Goal: Information Seeking & Learning: Learn about a topic

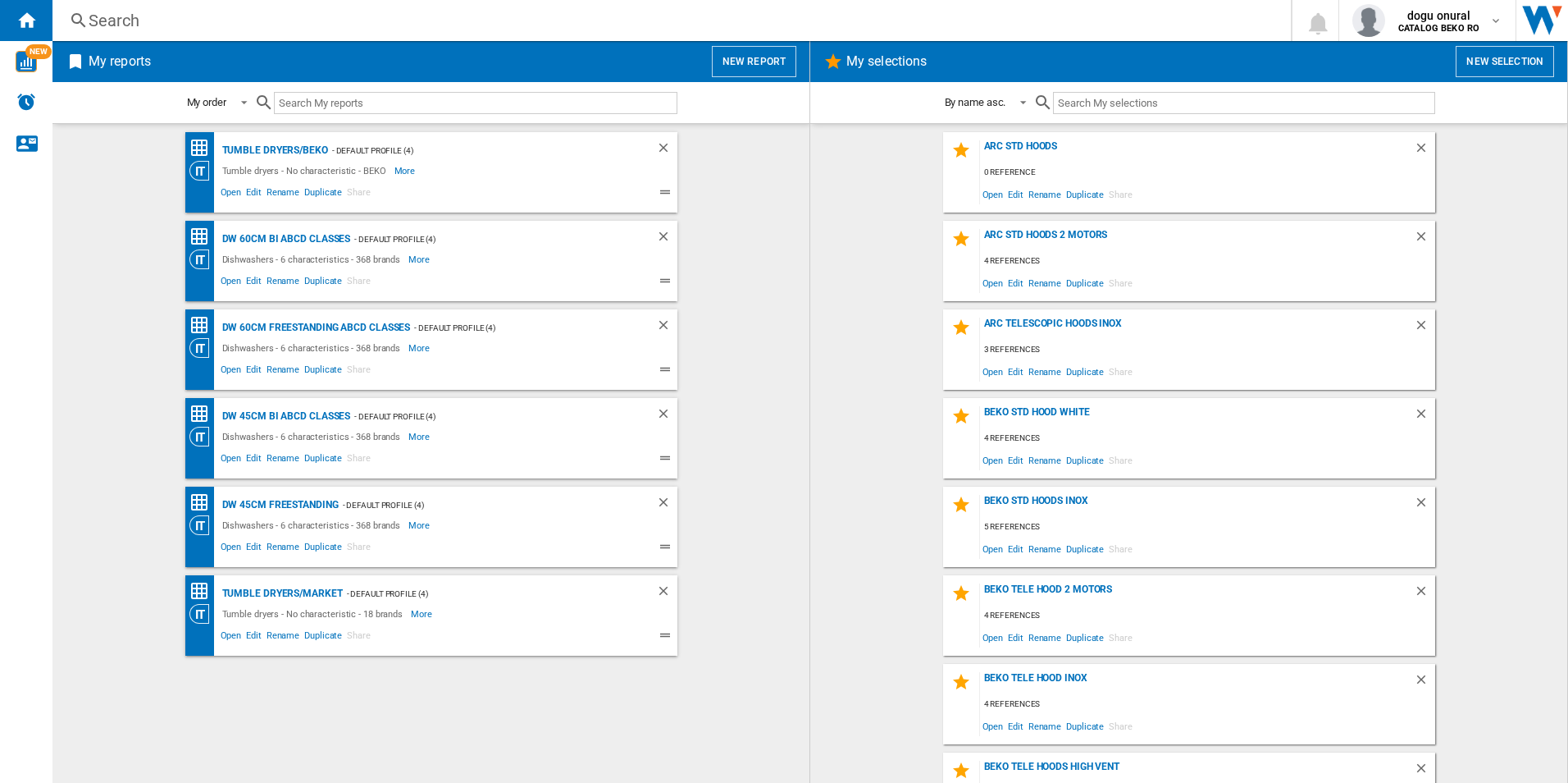
click at [843, 19] on div "Search" at bounding box center [669, 20] width 1159 height 23
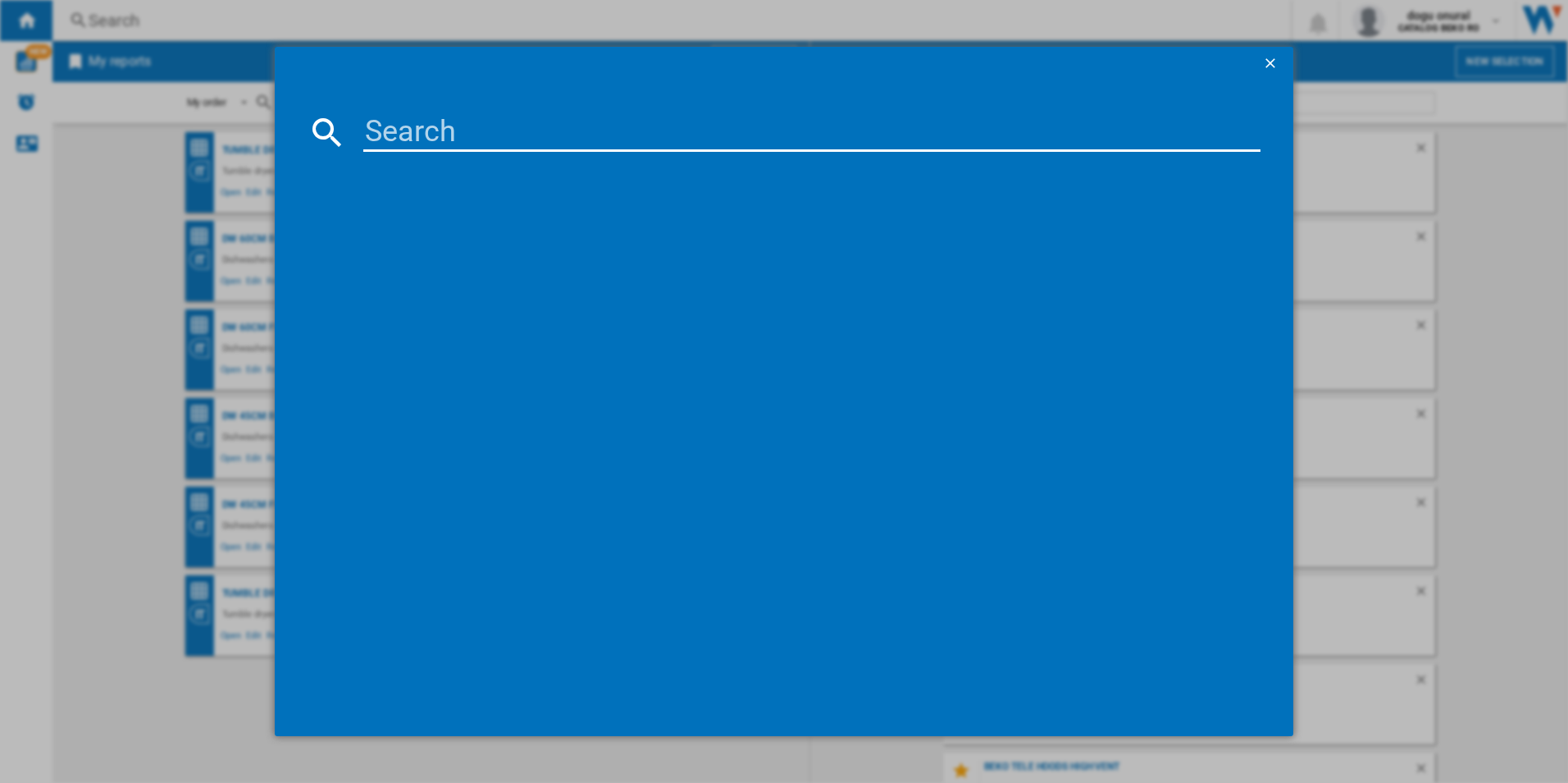
click at [435, 133] on input at bounding box center [812, 131] width 898 height 40
paste input "GTF916PZPED"
type input "GTF916PZPED"
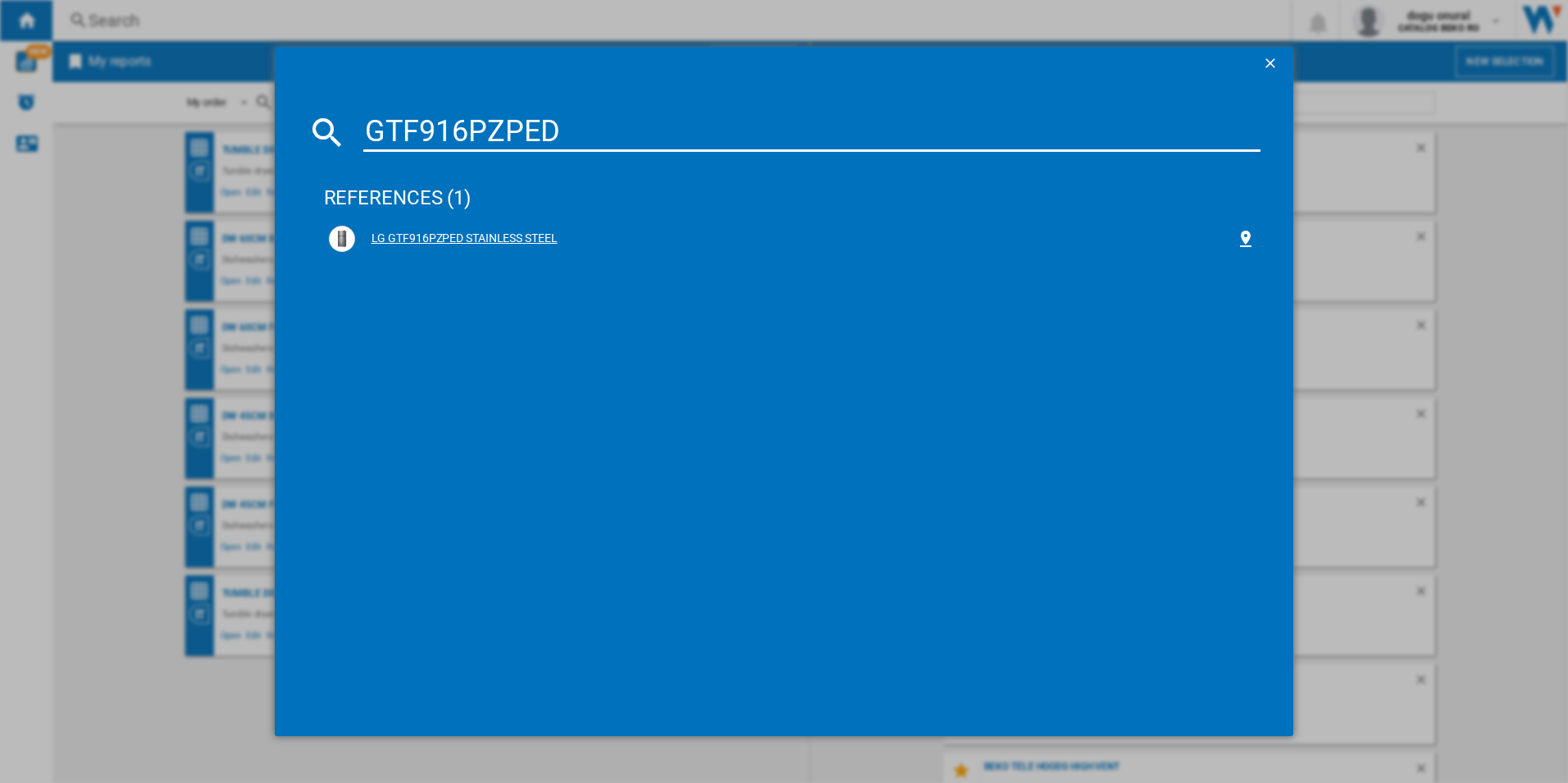
click at [435, 236] on div "LG GTF916PZPED STAINLESS STEEL" at bounding box center [796, 239] width 881 height 16
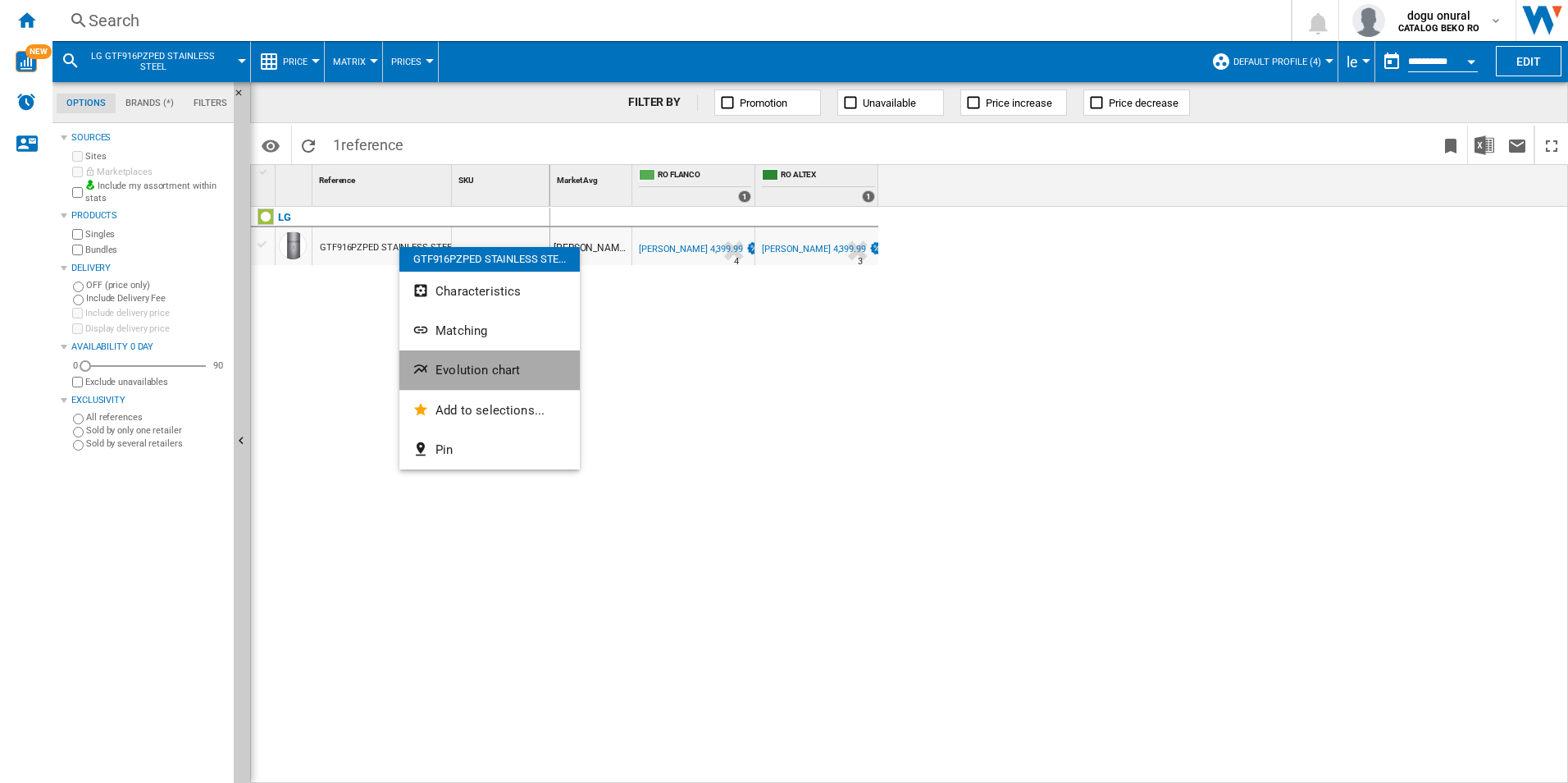
click at [461, 364] on span "Evolution chart" at bounding box center [477, 369] width 84 height 14
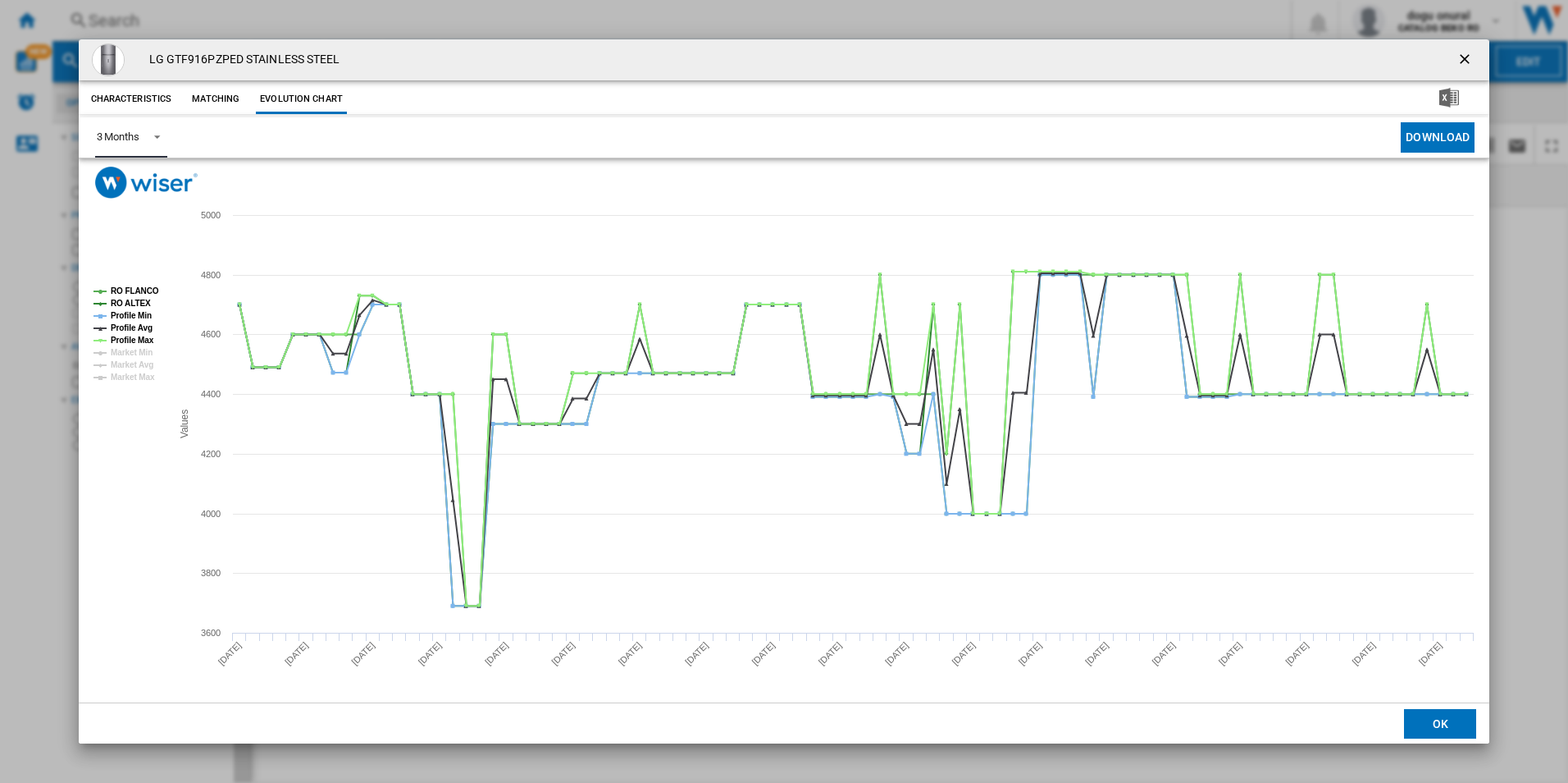
click at [156, 138] on span "Product popup" at bounding box center [153, 134] width 19 height 14
click at [112, 176] on div "6 Months" at bounding box center [117, 177] width 43 height 14
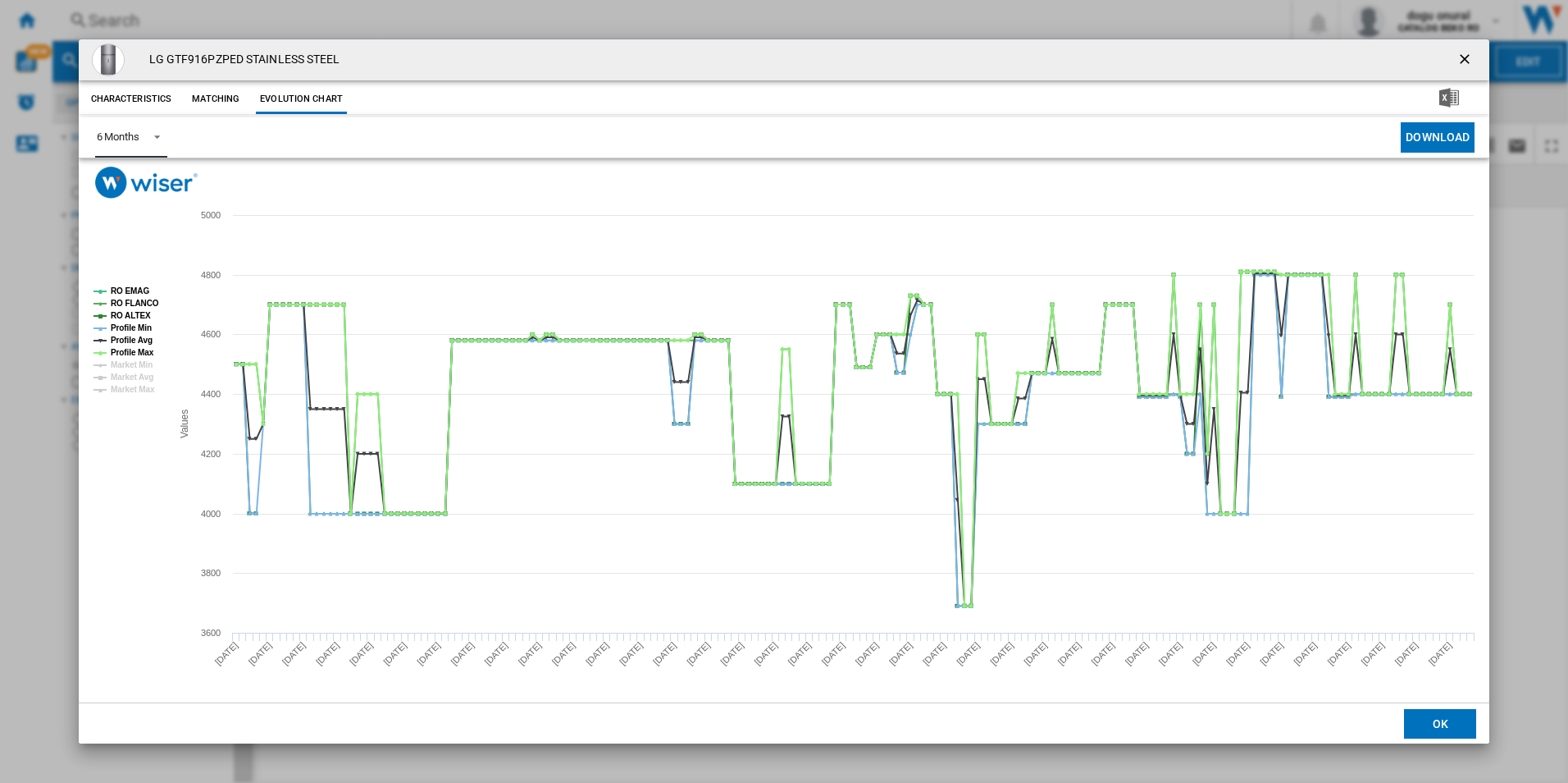
click at [132, 289] on tspan "RO EMAG" at bounding box center [130, 290] width 39 height 9
click at [124, 289] on tspan "RO EMAG" at bounding box center [130, 290] width 39 height 9
click at [128, 366] on tspan "Market Min" at bounding box center [131, 364] width 42 height 9
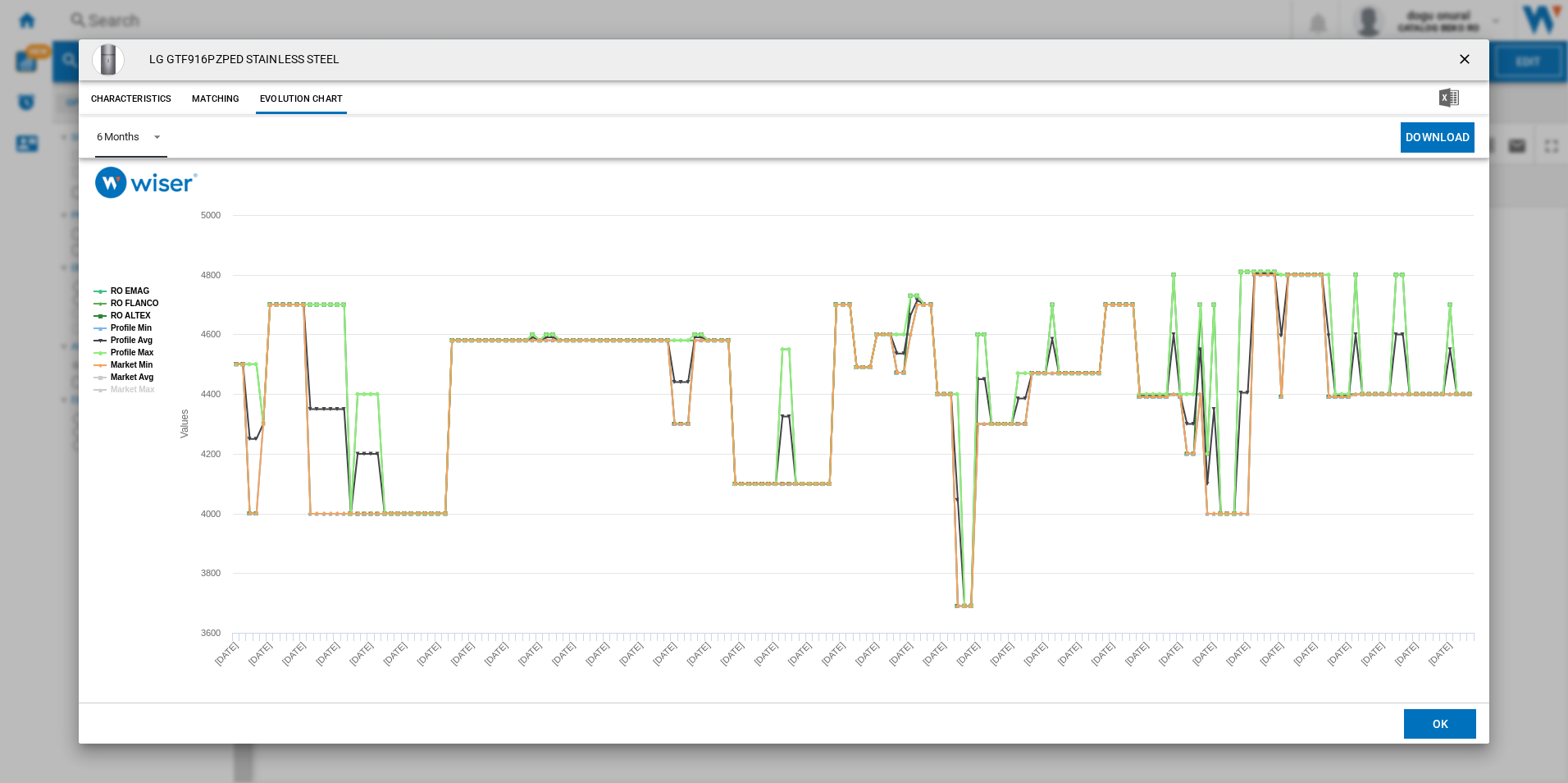
click at [130, 373] on tspan "Market Avg" at bounding box center [132, 376] width 43 height 9
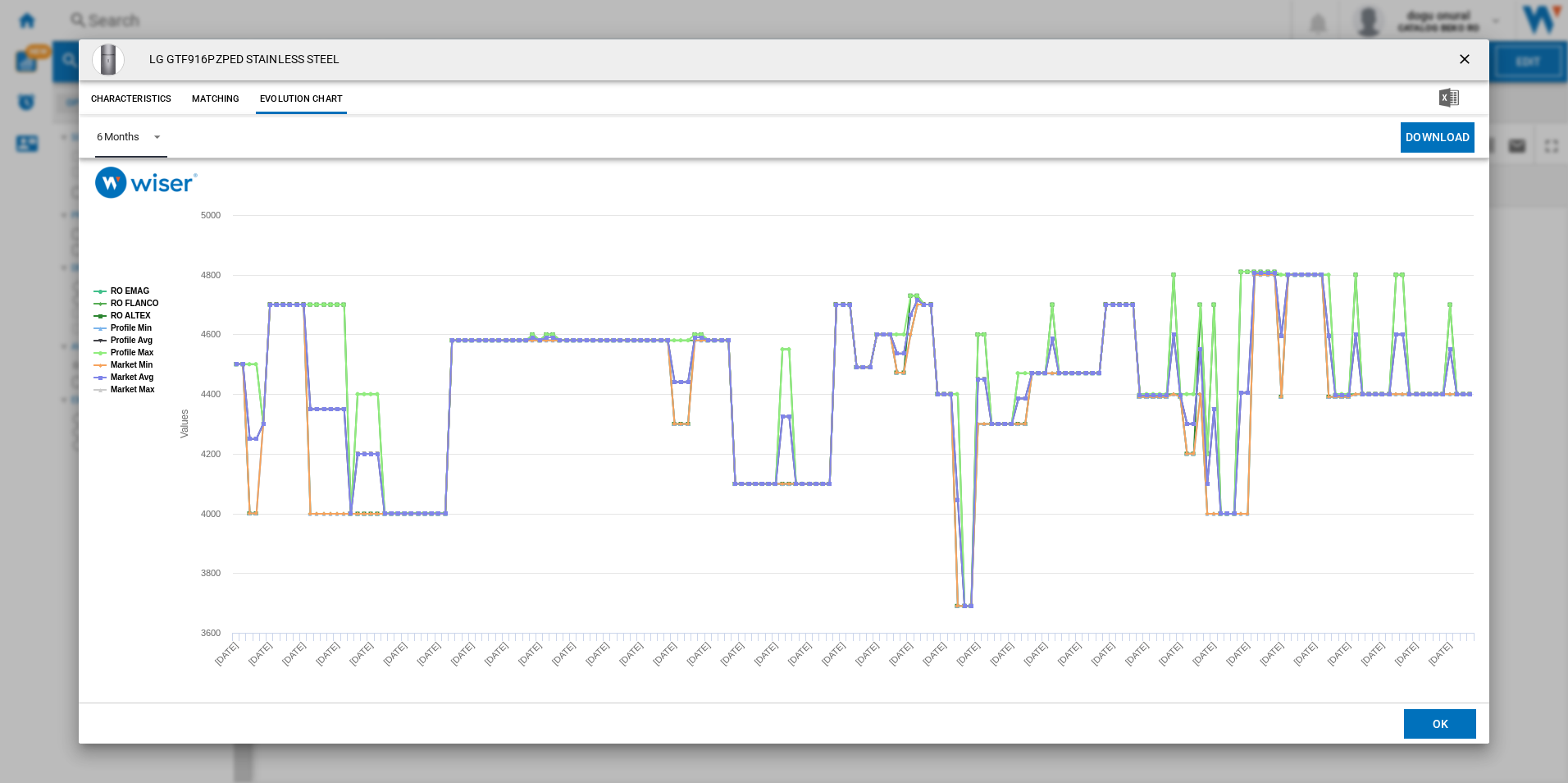
click at [130, 387] on tspan "Market Max" at bounding box center [133, 389] width 44 height 9
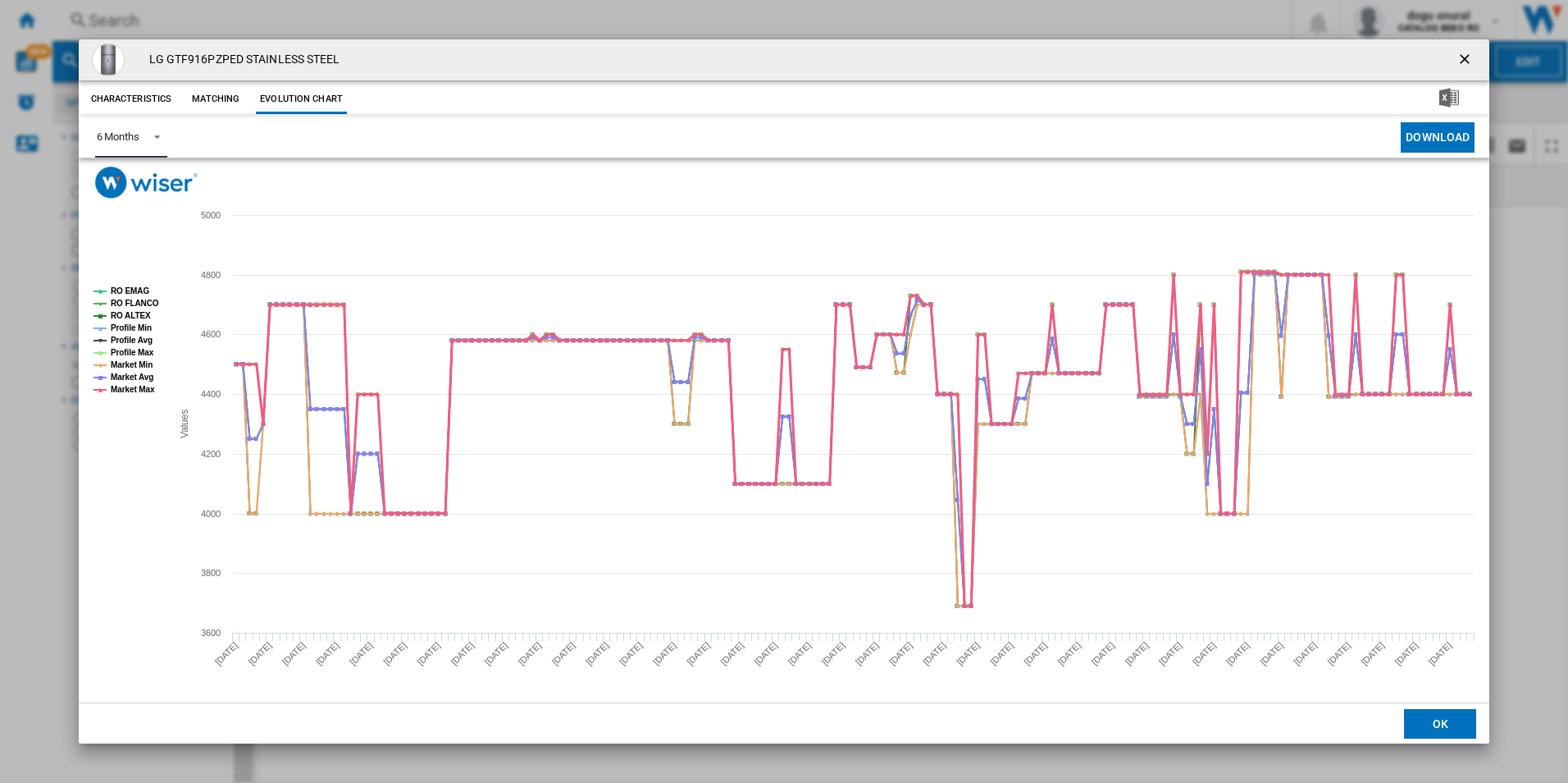
click at [144, 388] on tspan "Market Max" at bounding box center [133, 389] width 44 height 9
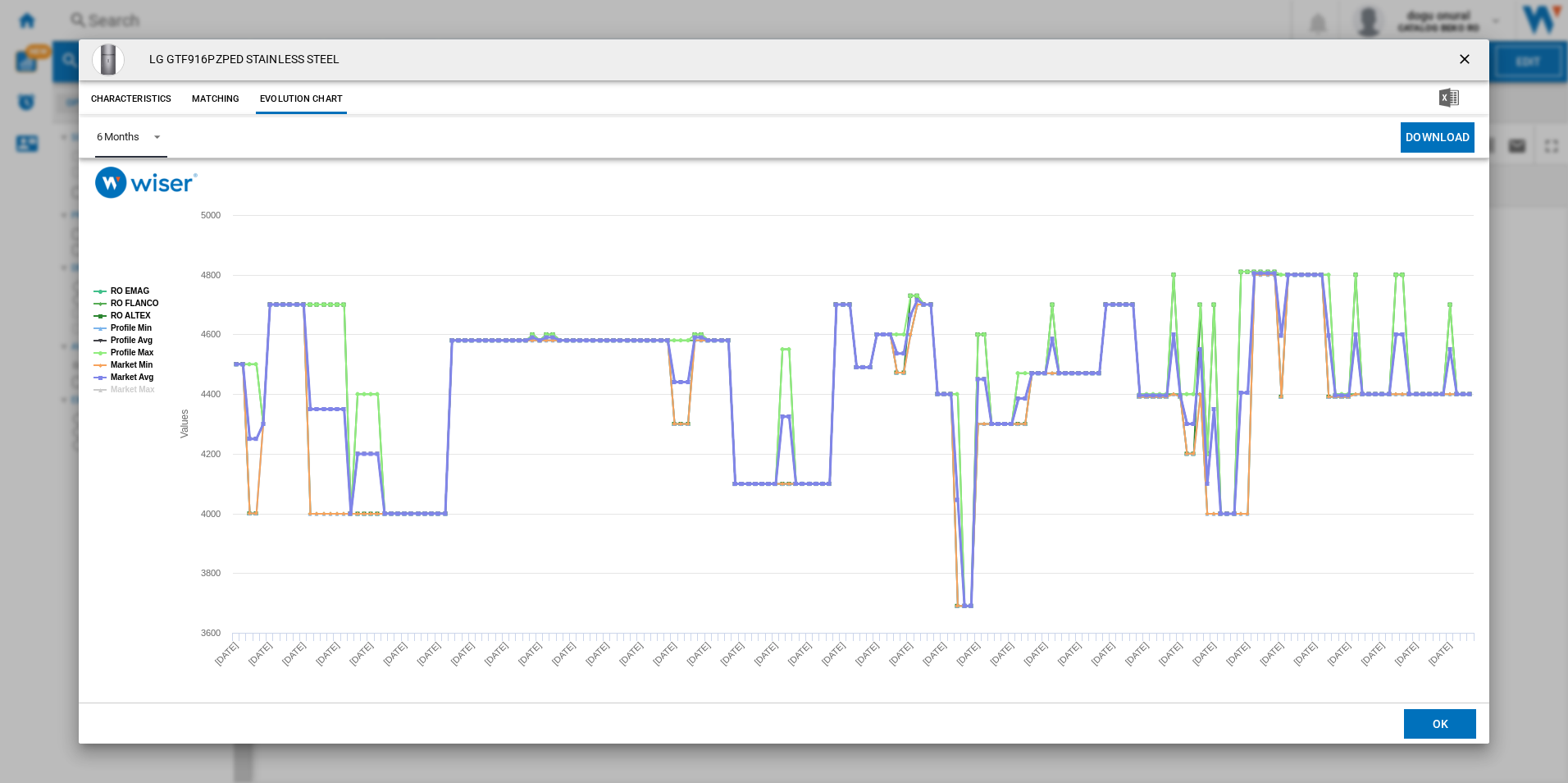
click at [143, 375] on tspan "Market Avg" at bounding box center [132, 376] width 43 height 9
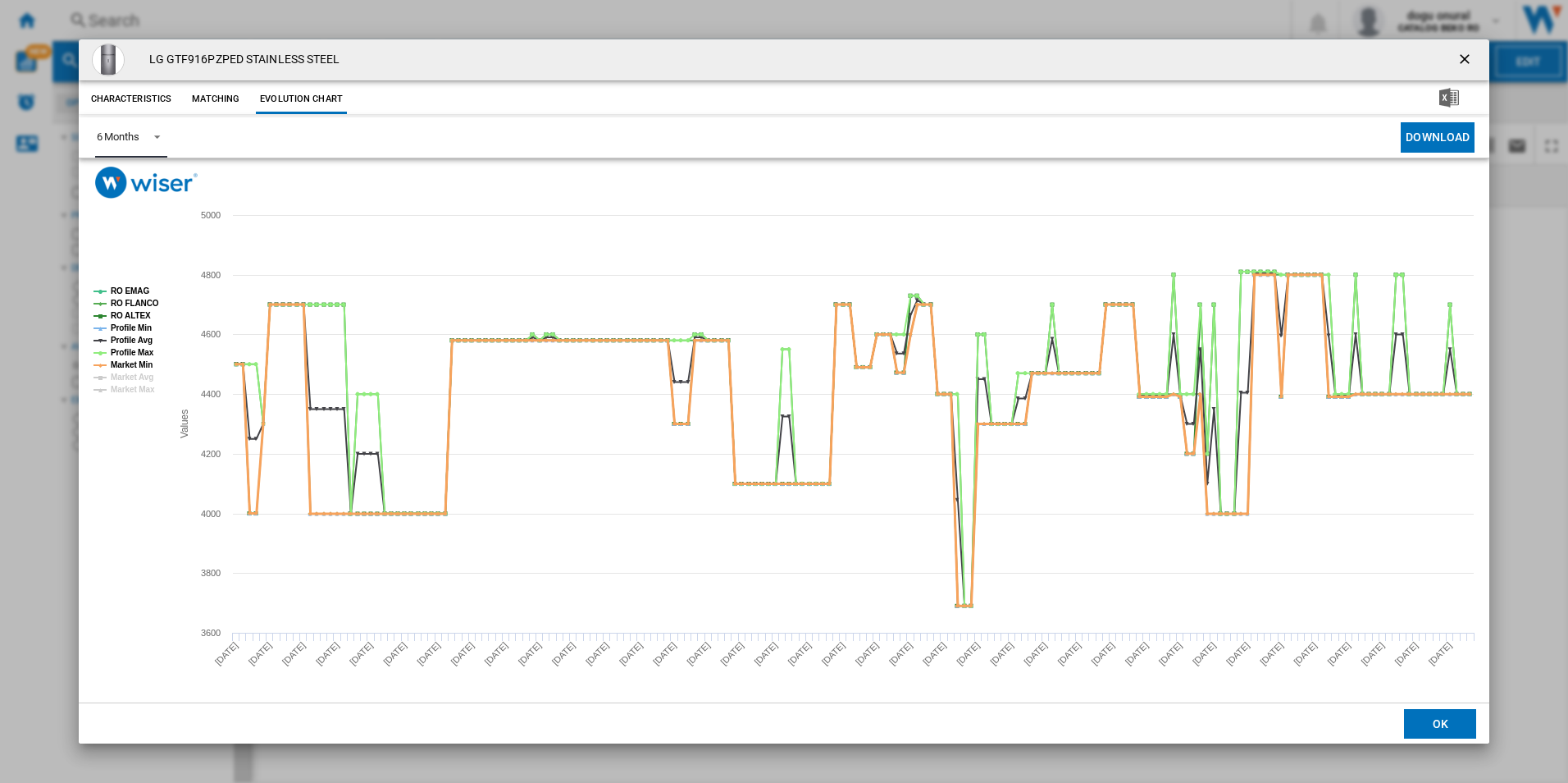
click at [145, 362] on tspan "Market Min" at bounding box center [131, 364] width 42 height 9
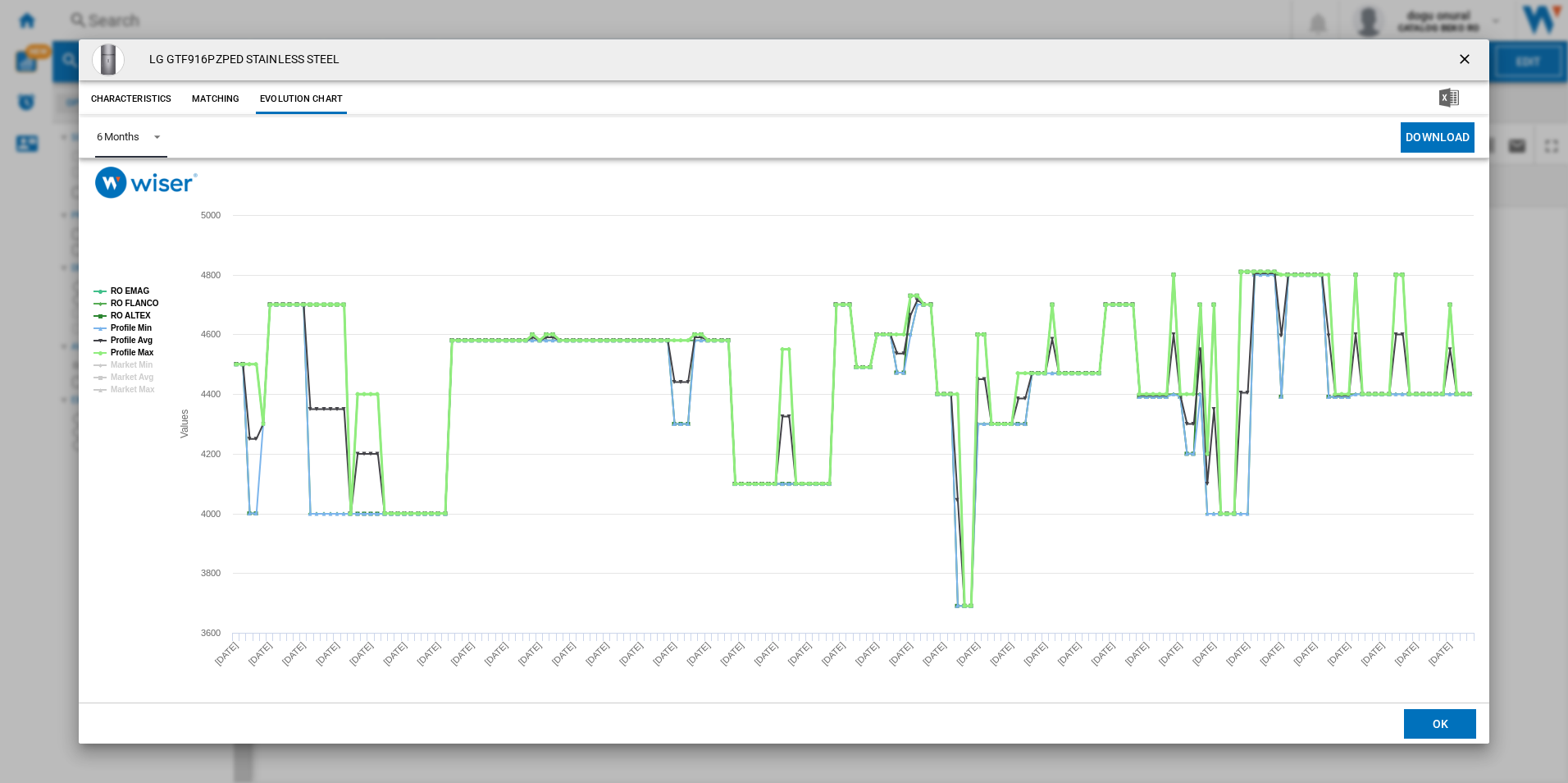
click at [143, 353] on tspan "Profile Max" at bounding box center [132, 352] width 43 height 9
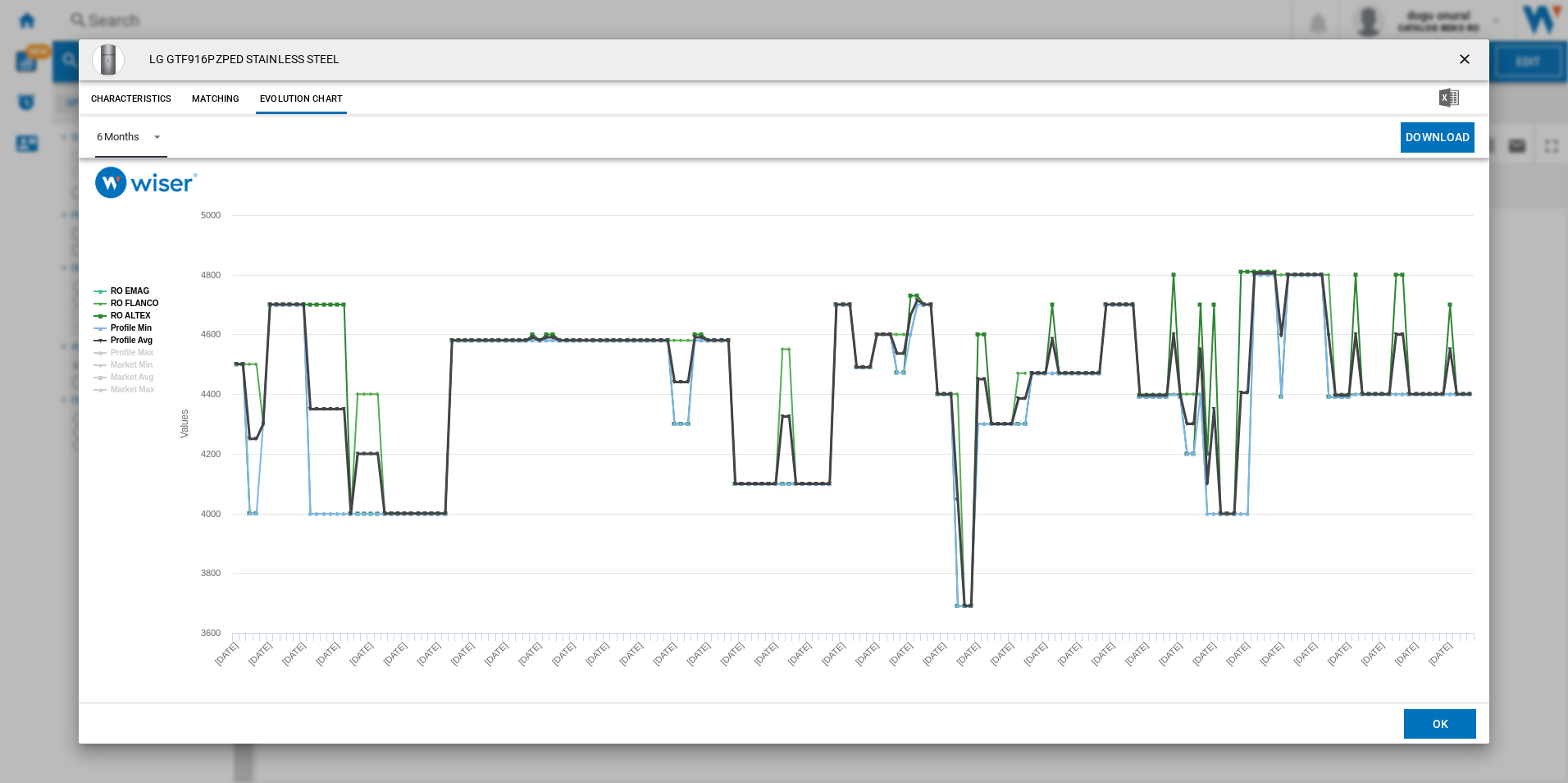
click at [143, 338] on tspan "Profile Avg" at bounding box center [131, 339] width 42 height 9
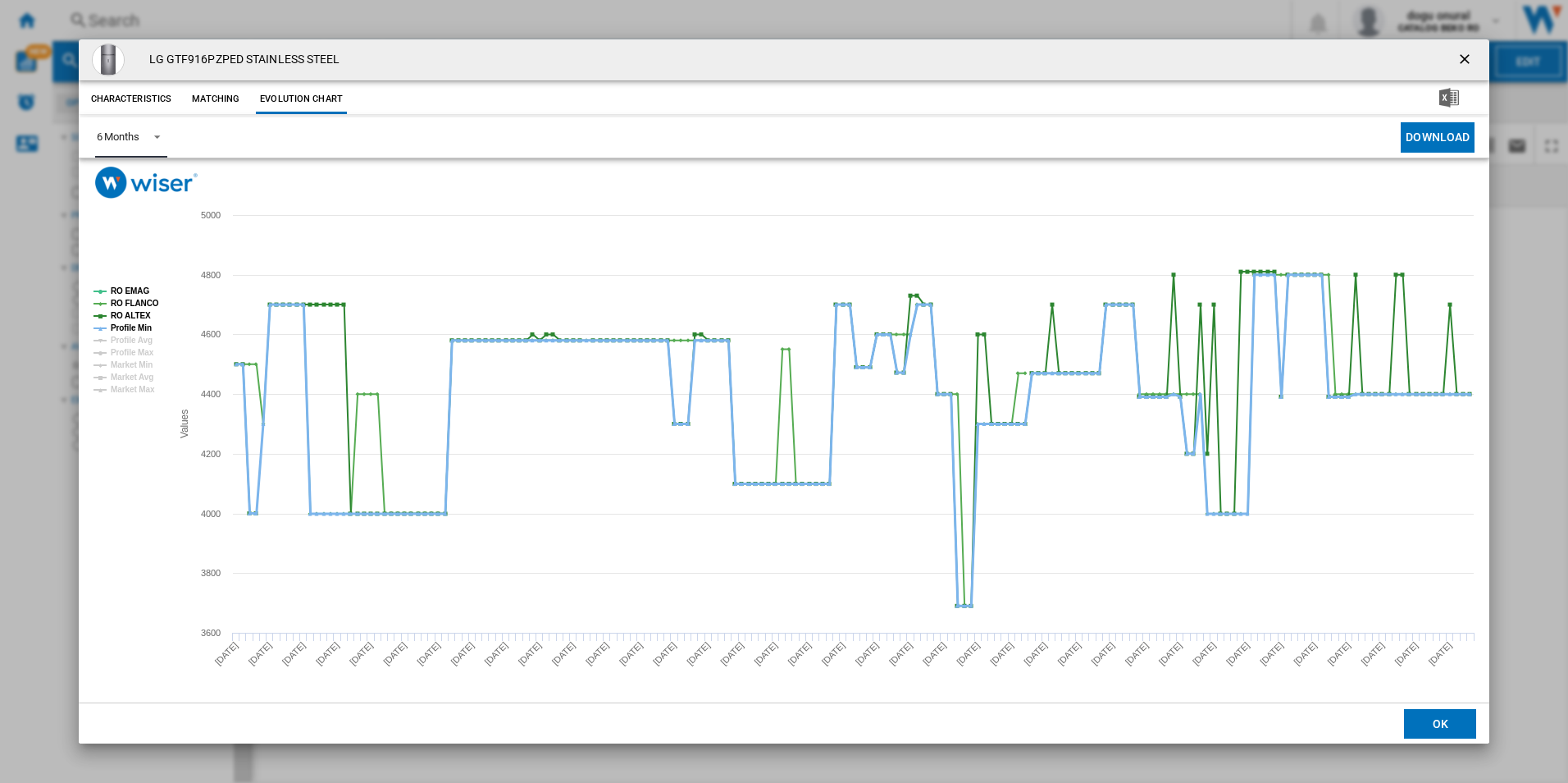
click at [141, 326] on tspan "Profile Min" at bounding box center [131, 327] width 41 height 9
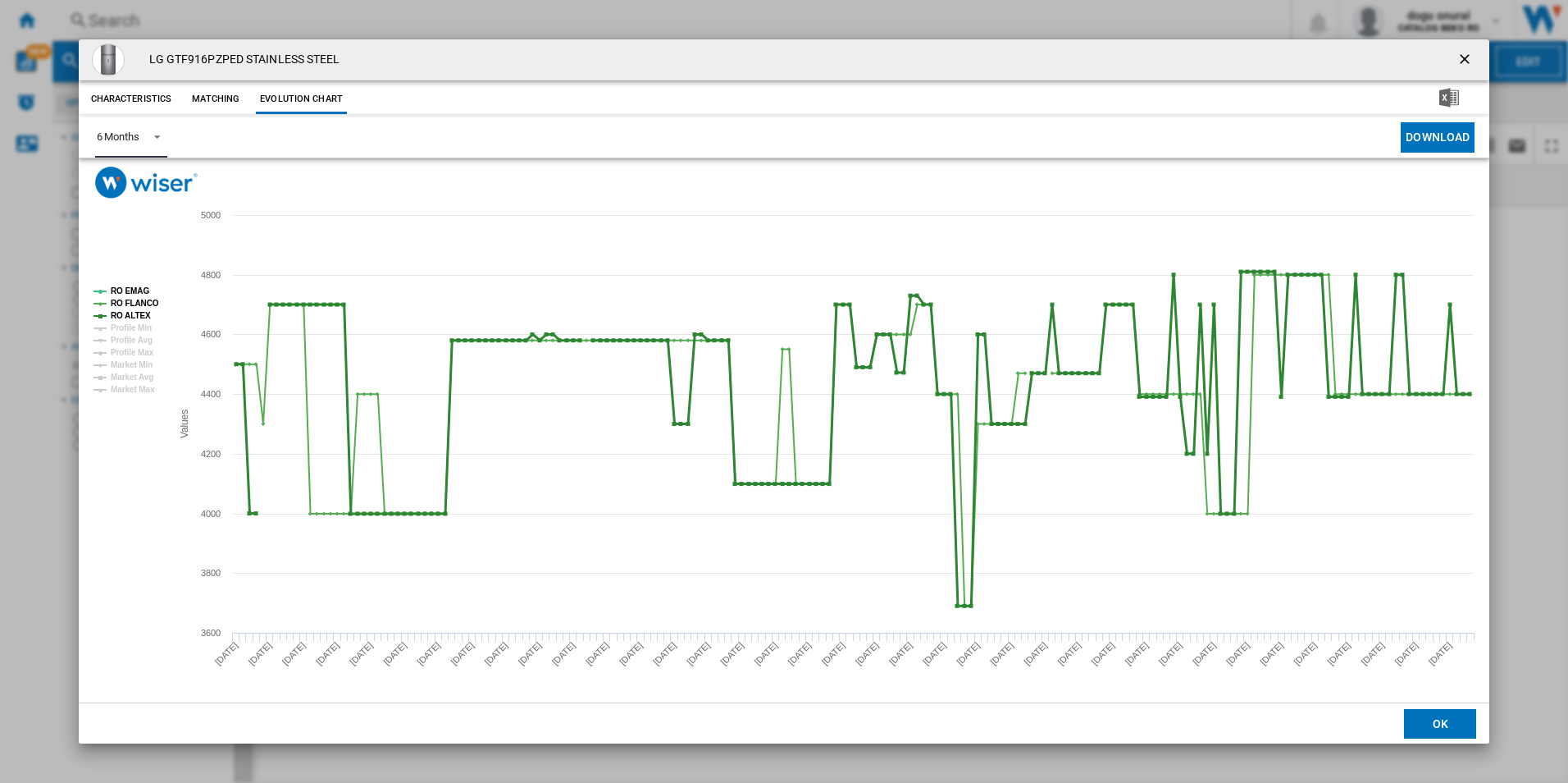
click at [135, 311] on tspan "RO ALTEX" at bounding box center [131, 315] width 41 height 9
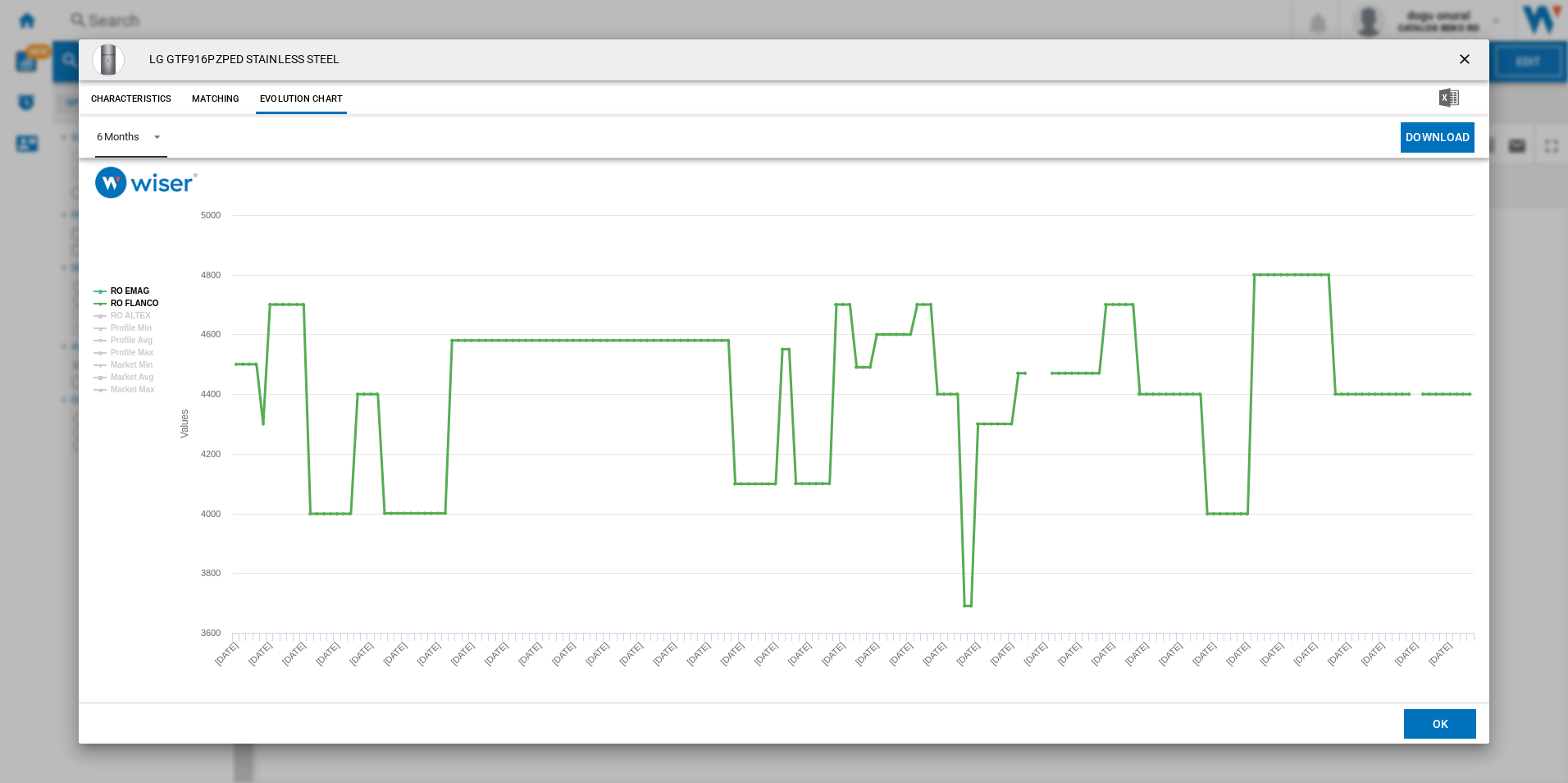
click at [141, 302] on tspan "RO FLANCO" at bounding box center [135, 303] width 48 height 9
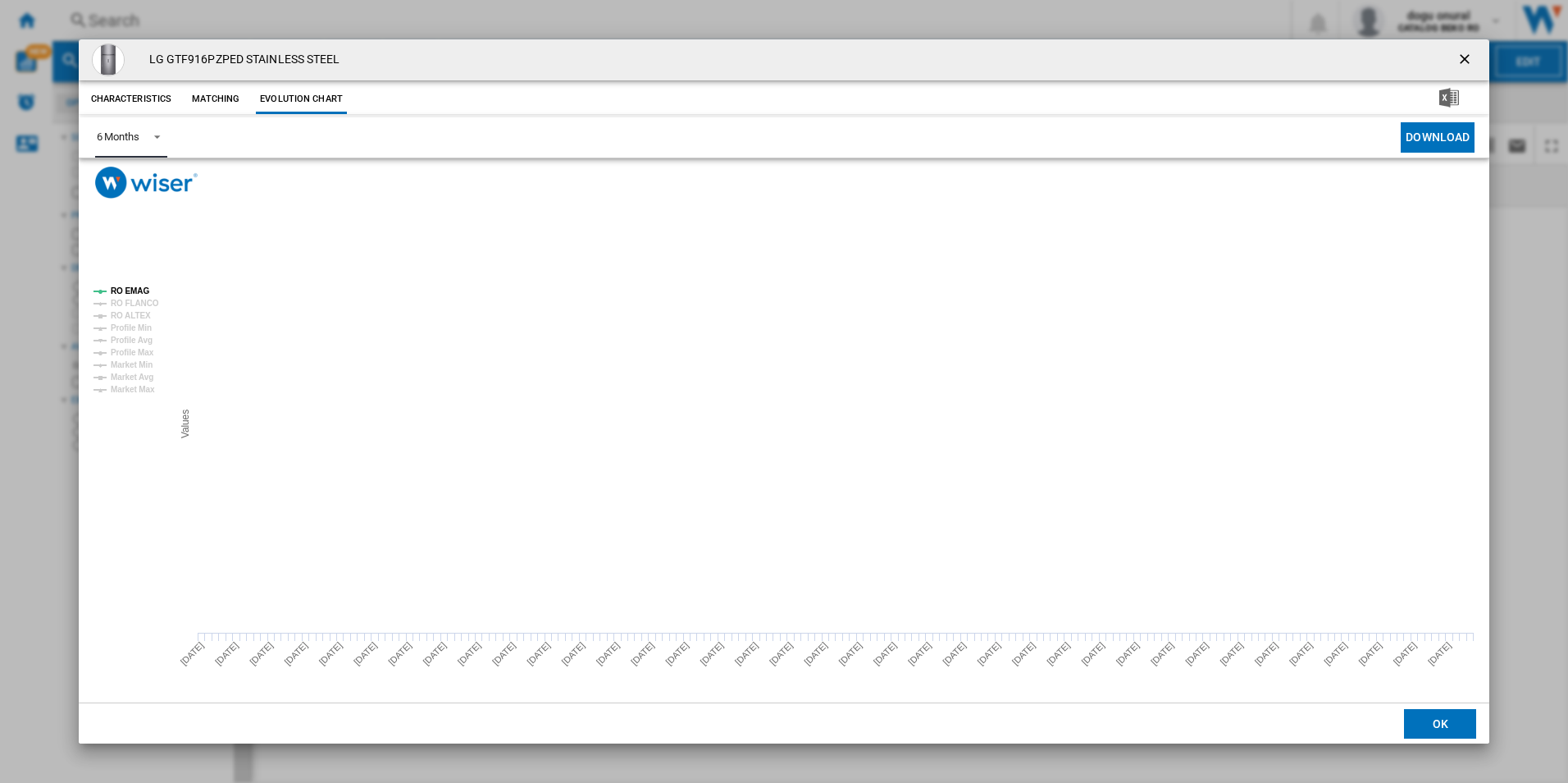
click at [136, 290] on tspan "RO EMAG" at bounding box center [130, 290] width 39 height 9
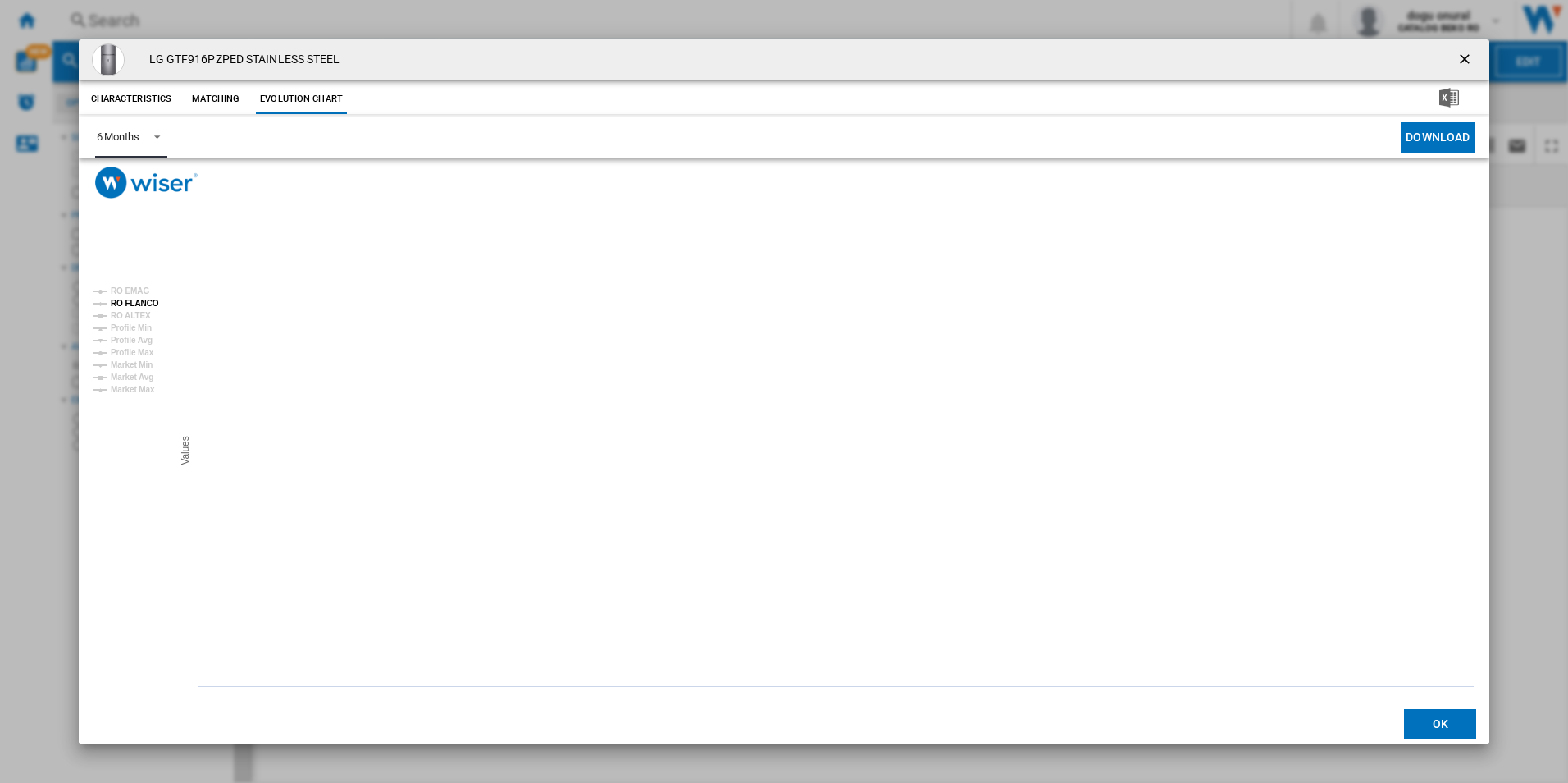
click at [134, 304] on tspan "RO FLANCO" at bounding box center [135, 303] width 48 height 9
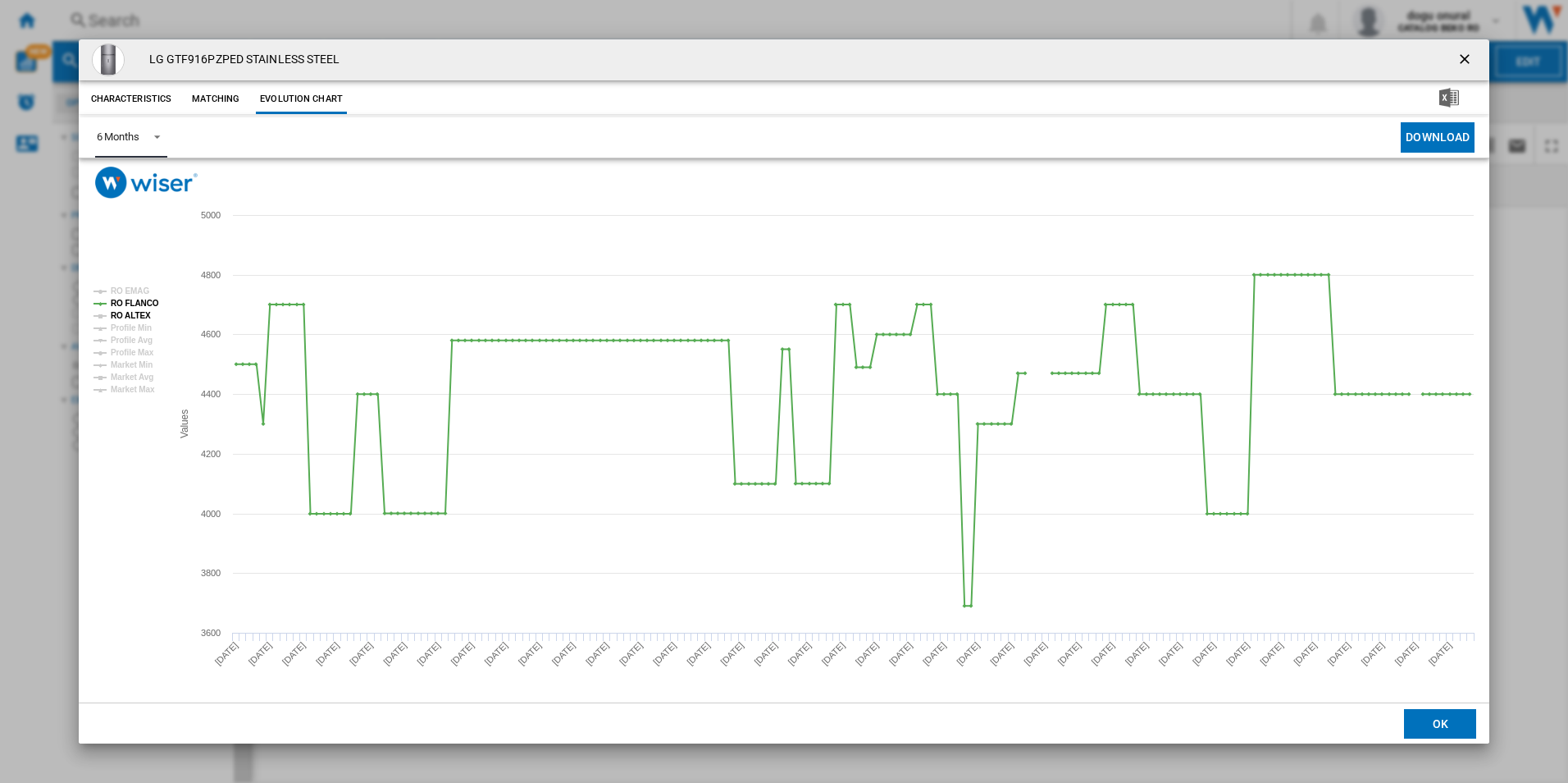
click at [115, 317] on tspan "RO ALTEX" at bounding box center [131, 315] width 41 height 9
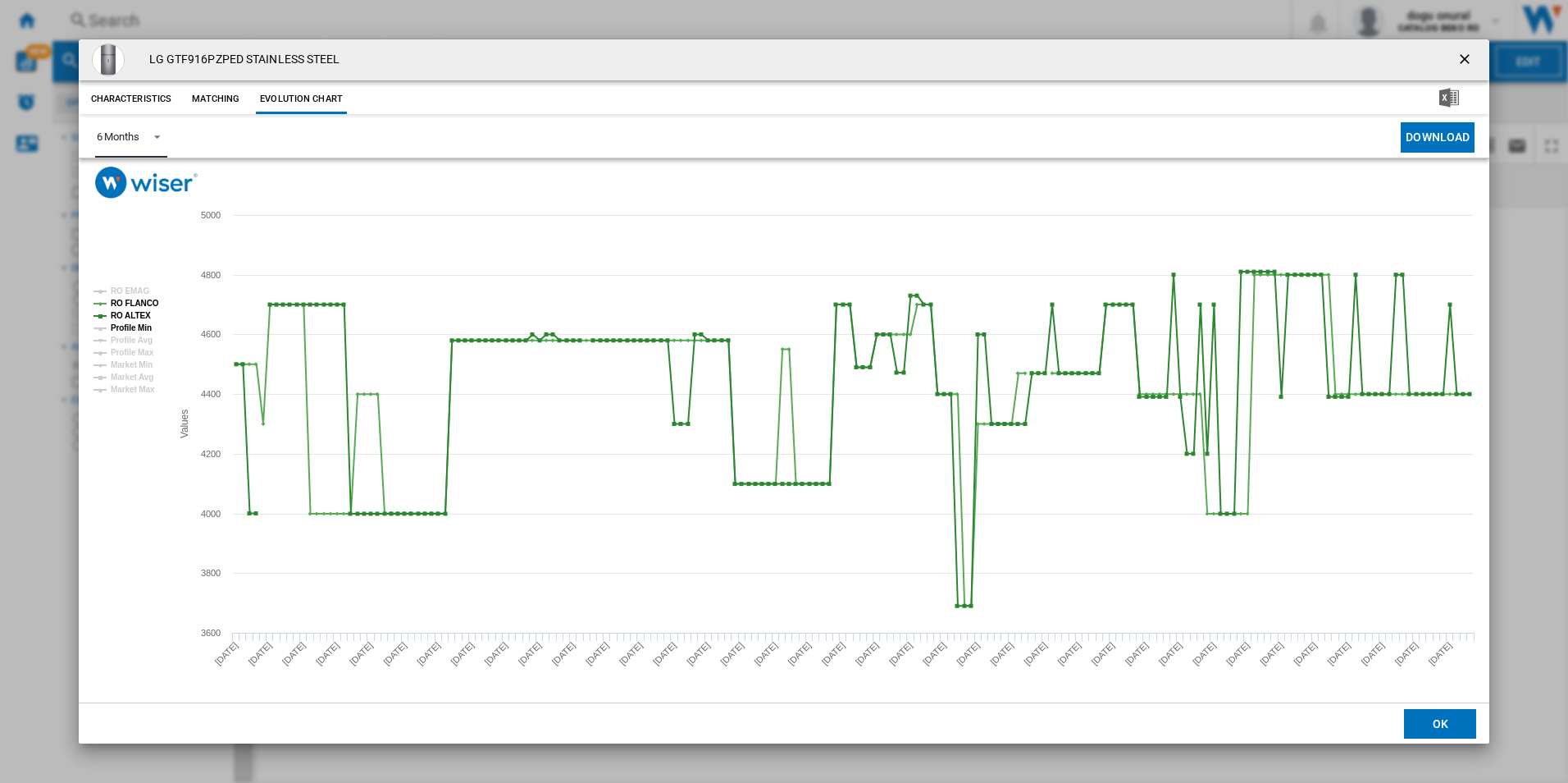
click at [119, 323] on tspan "Profile Min" at bounding box center [131, 327] width 41 height 9
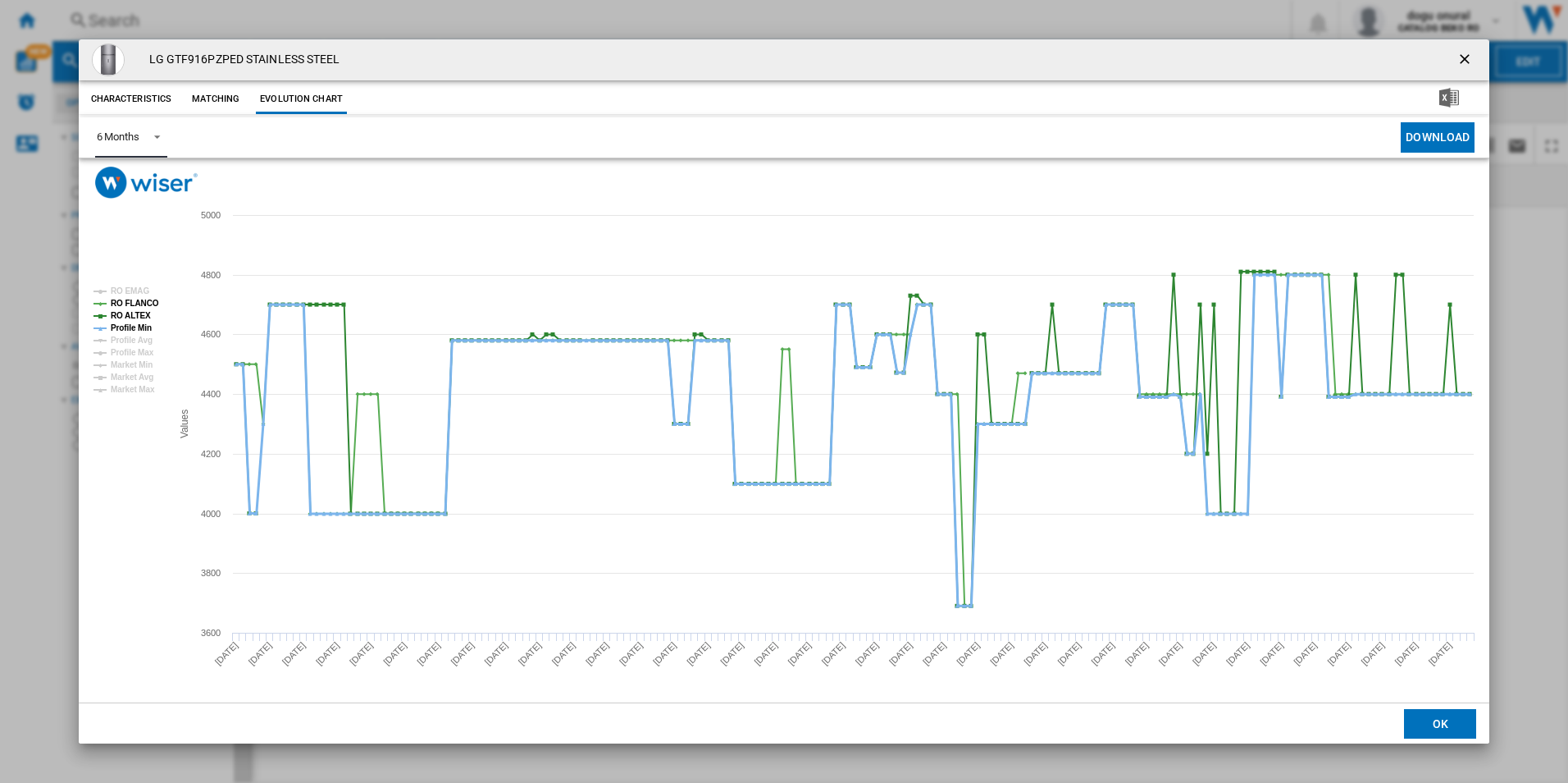
click at [119, 323] on tspan "Profile Min" at bounding box center [131, 327] width 41 height 9
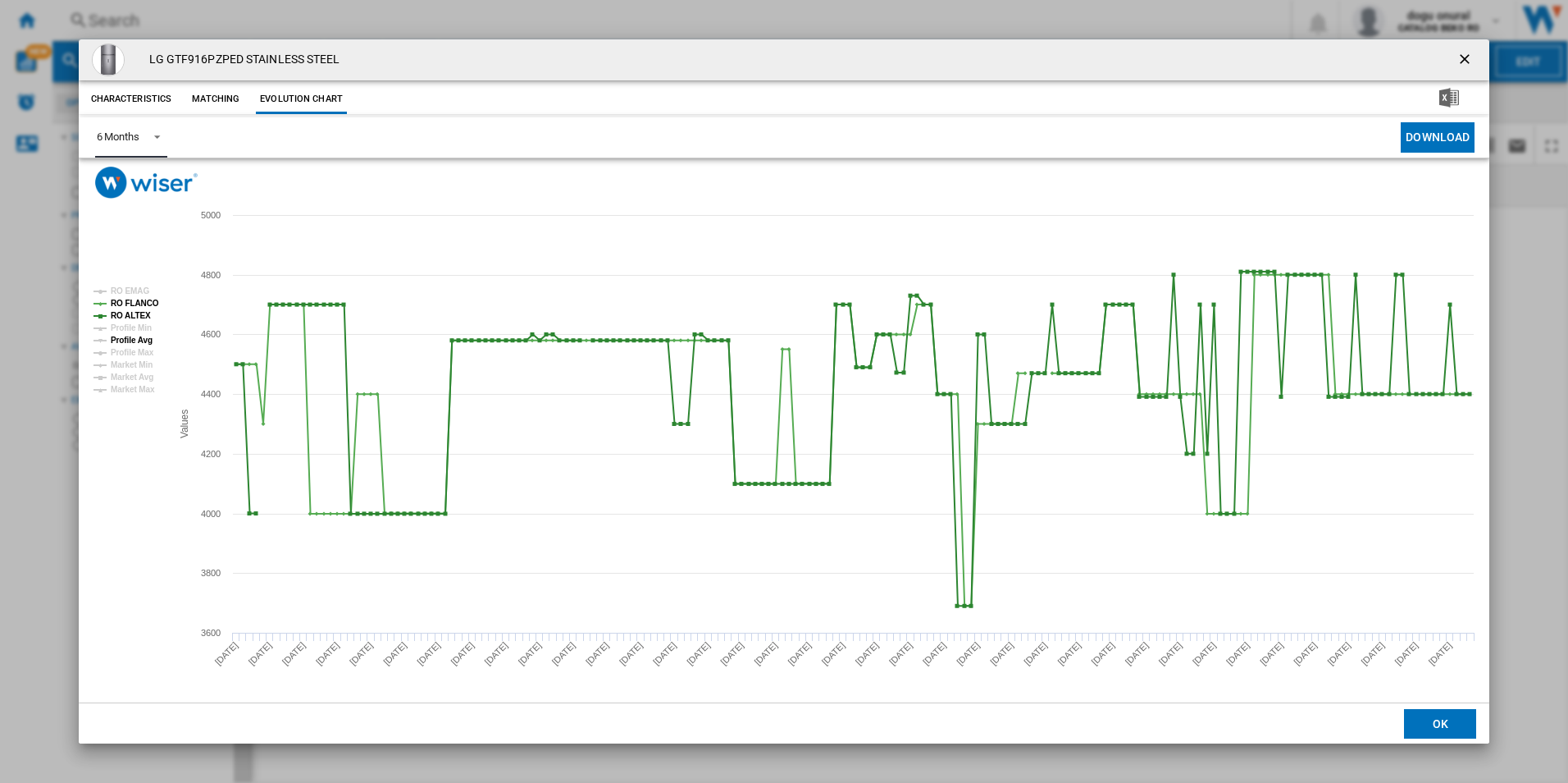
click at [126, 342] on tspan "Profile Avg" at bounding box center [131, 339] width 42 height 9
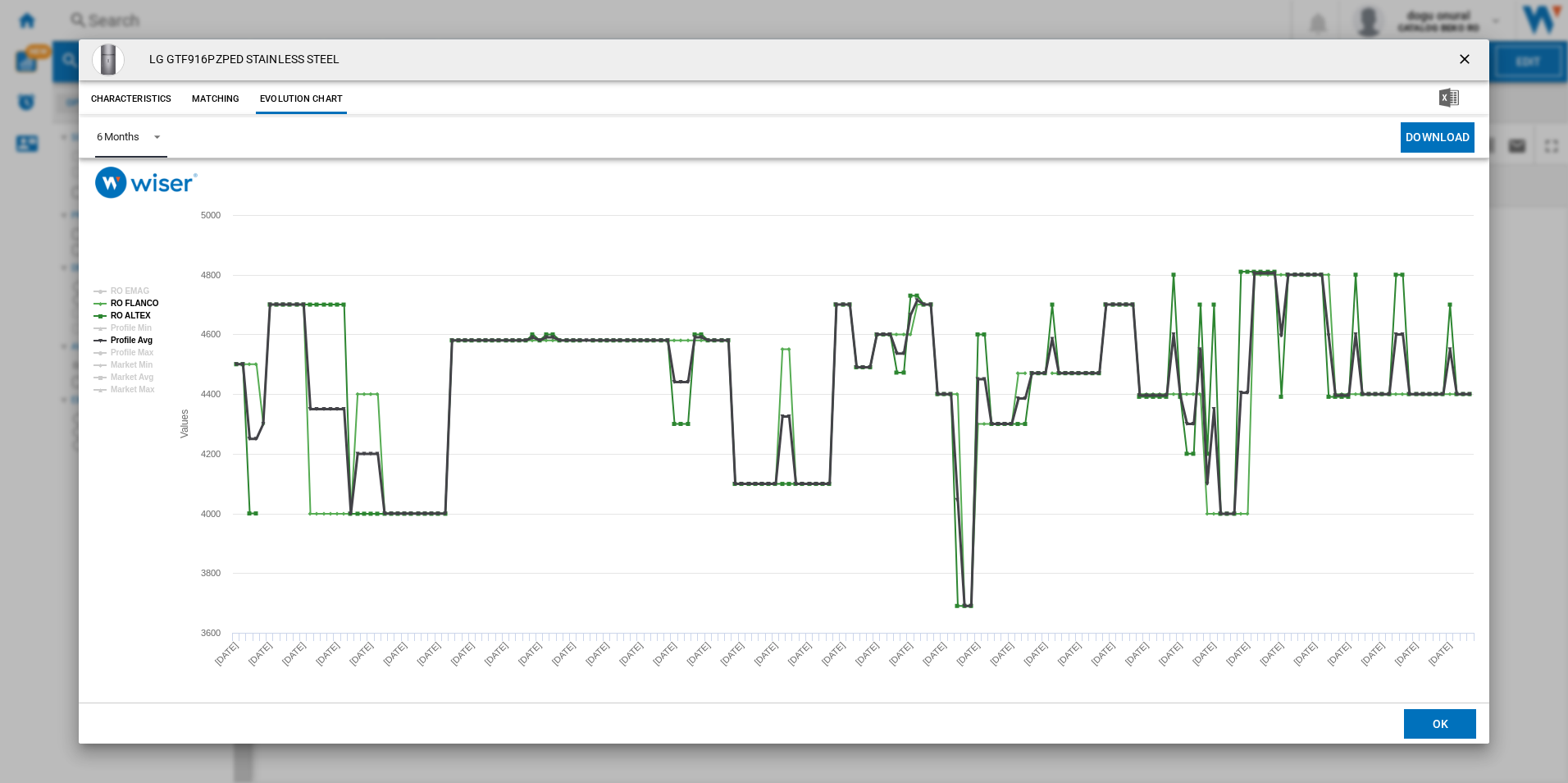
click at [126, 342] on tspan "Profile Avg" at bounding box center [131, 339] width 42 height 9
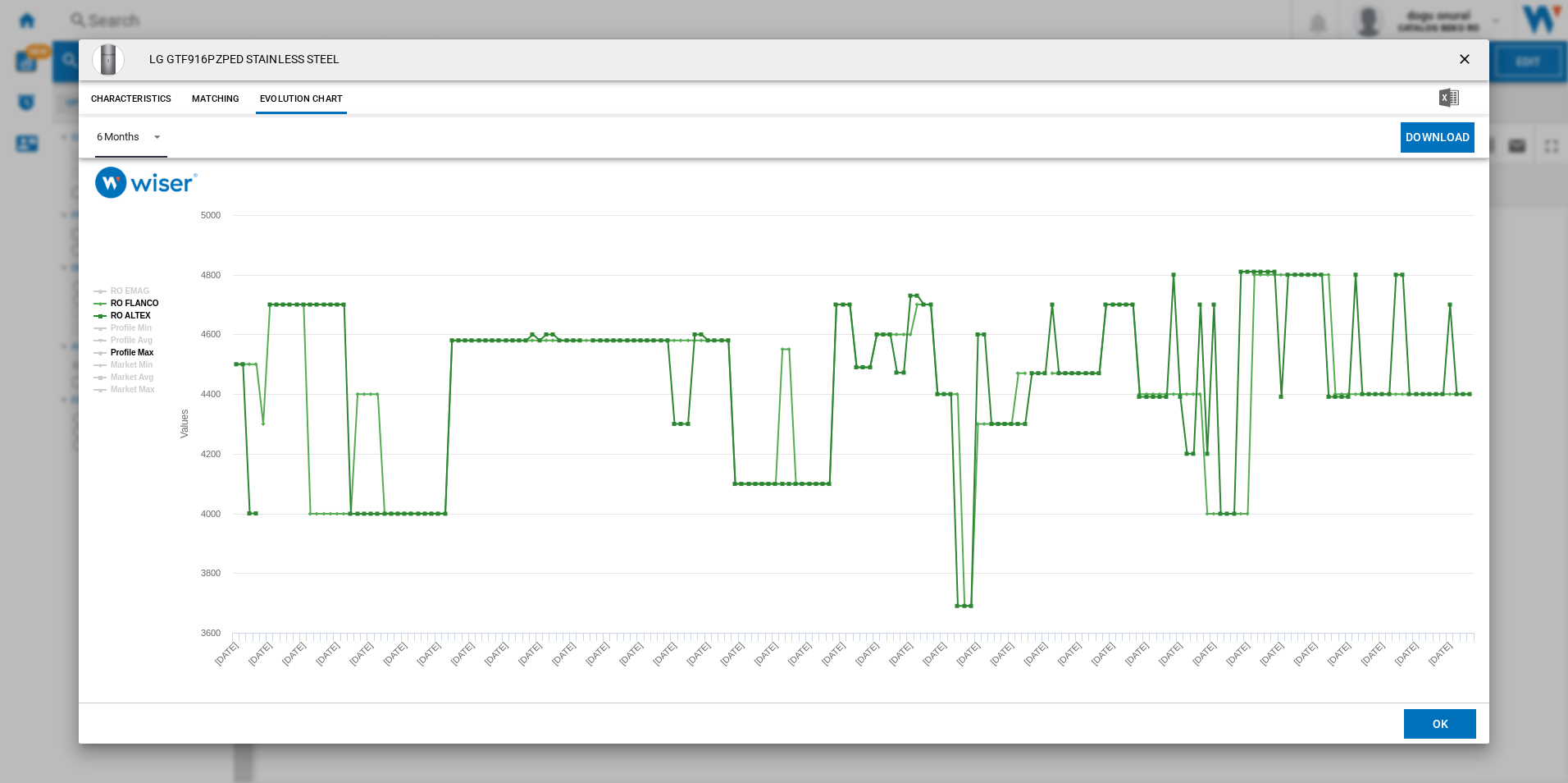
click at [136, 352] on tspan "Profile Max" at bounding box center [132, 352] width 43 height 9
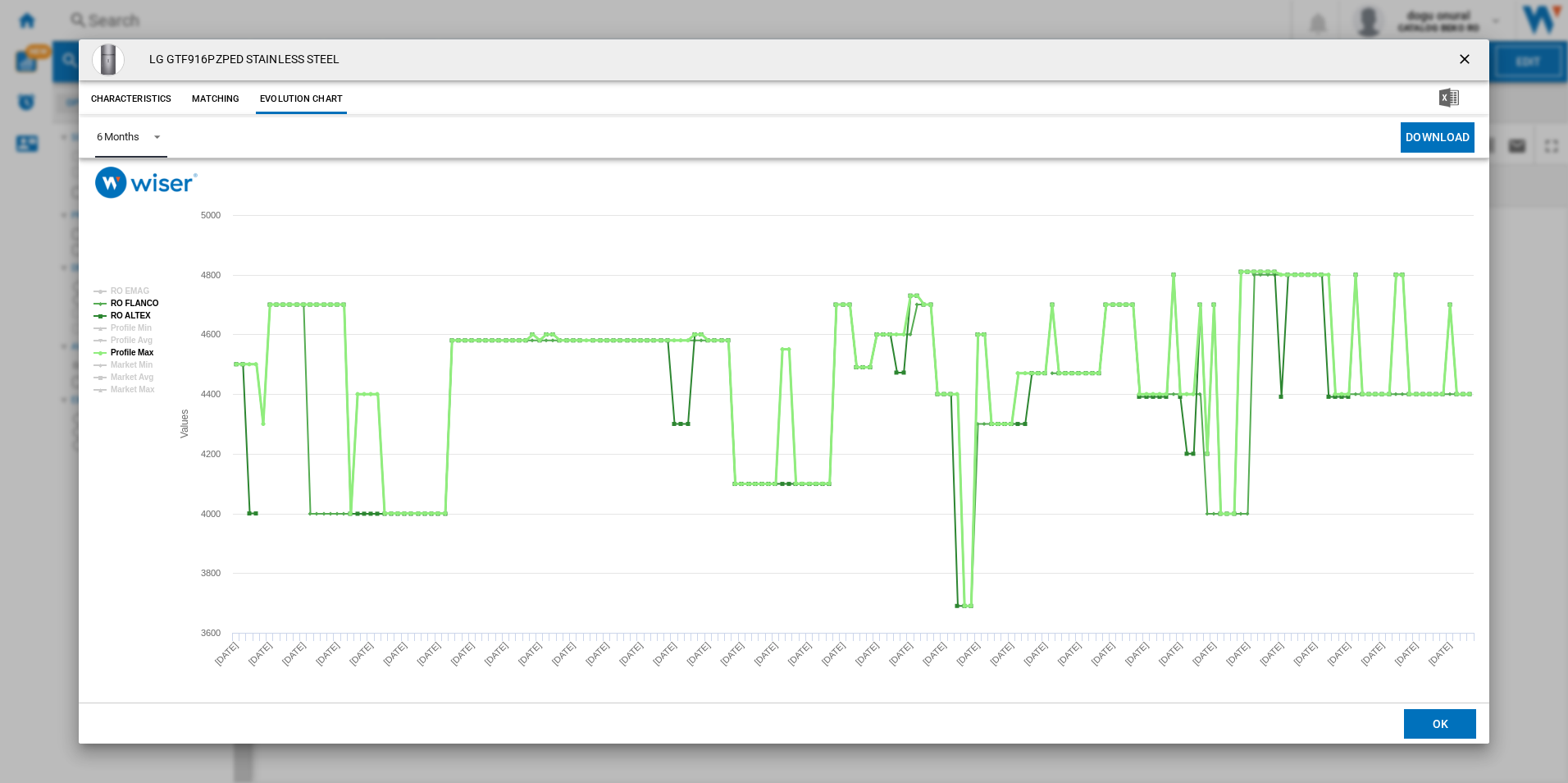
click at [136, 352] on tspan "Profile Max" at bounding box center [132, 352] width 43 height 9
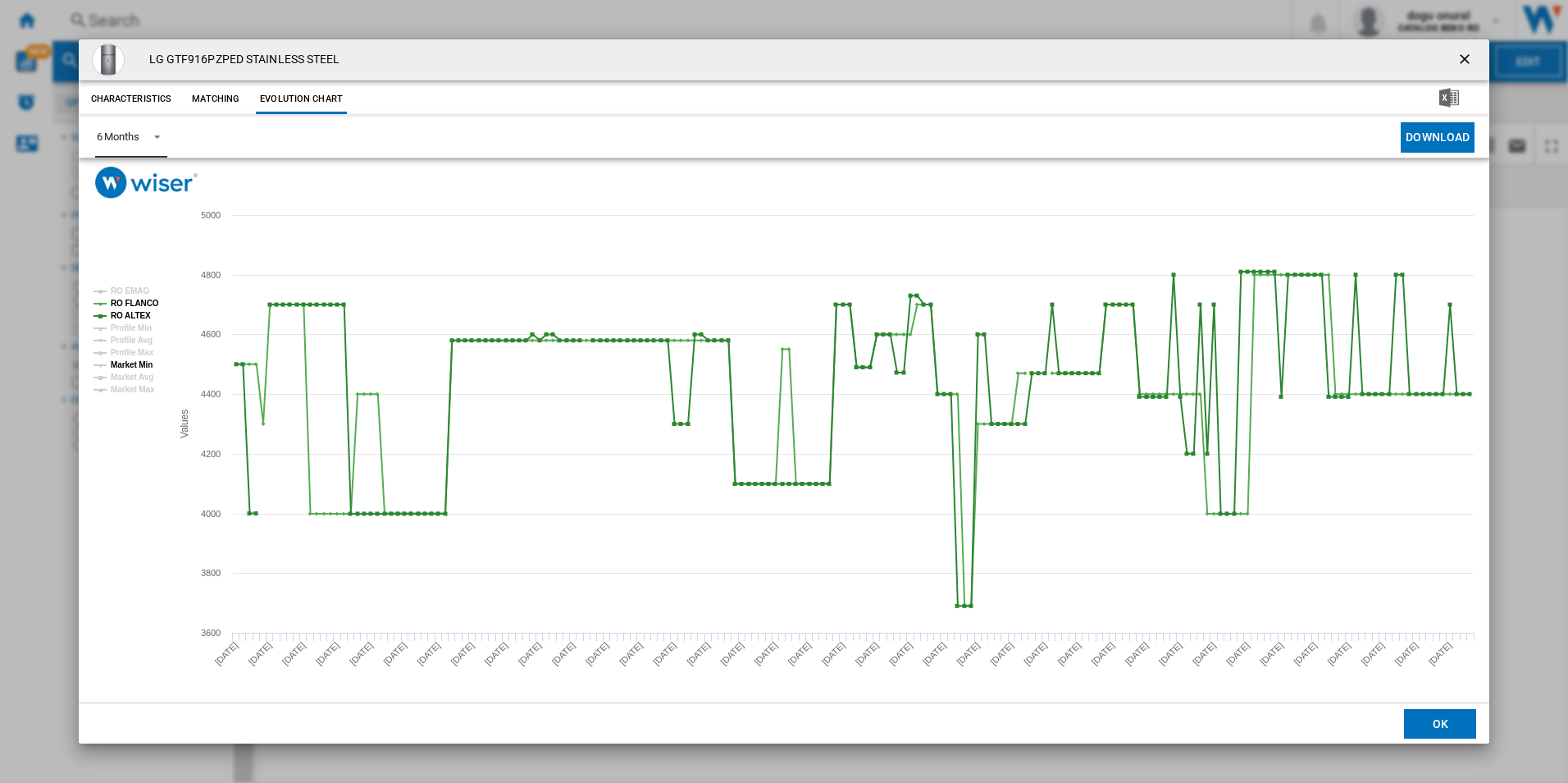
click at [135, 362] on tspan "Market Min" at bounding box center [131, 364] width 42 height 9
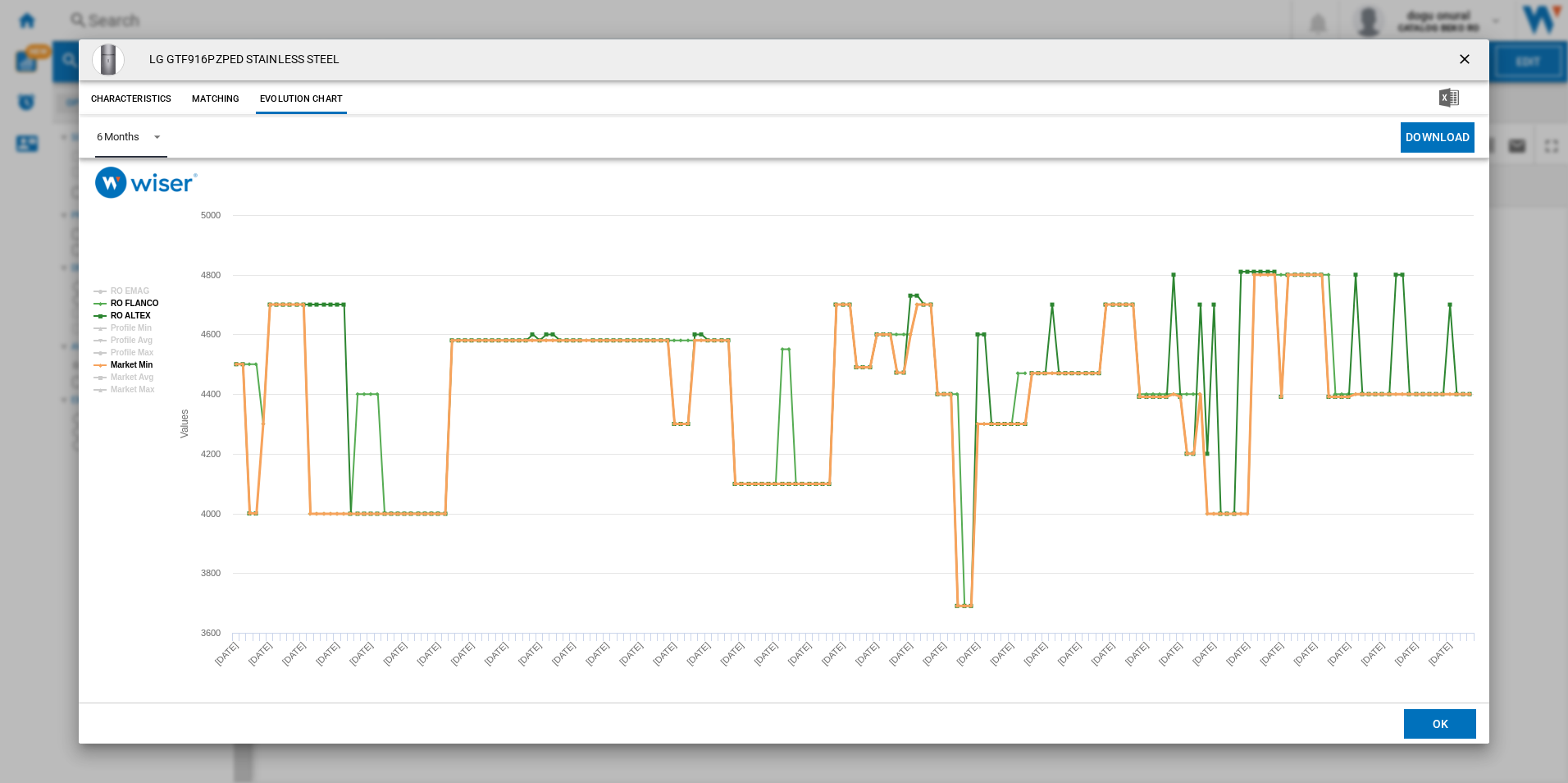
click at [135, 362] on tspan "Market Min" at bounding box center [131, 364] width 42 height 9
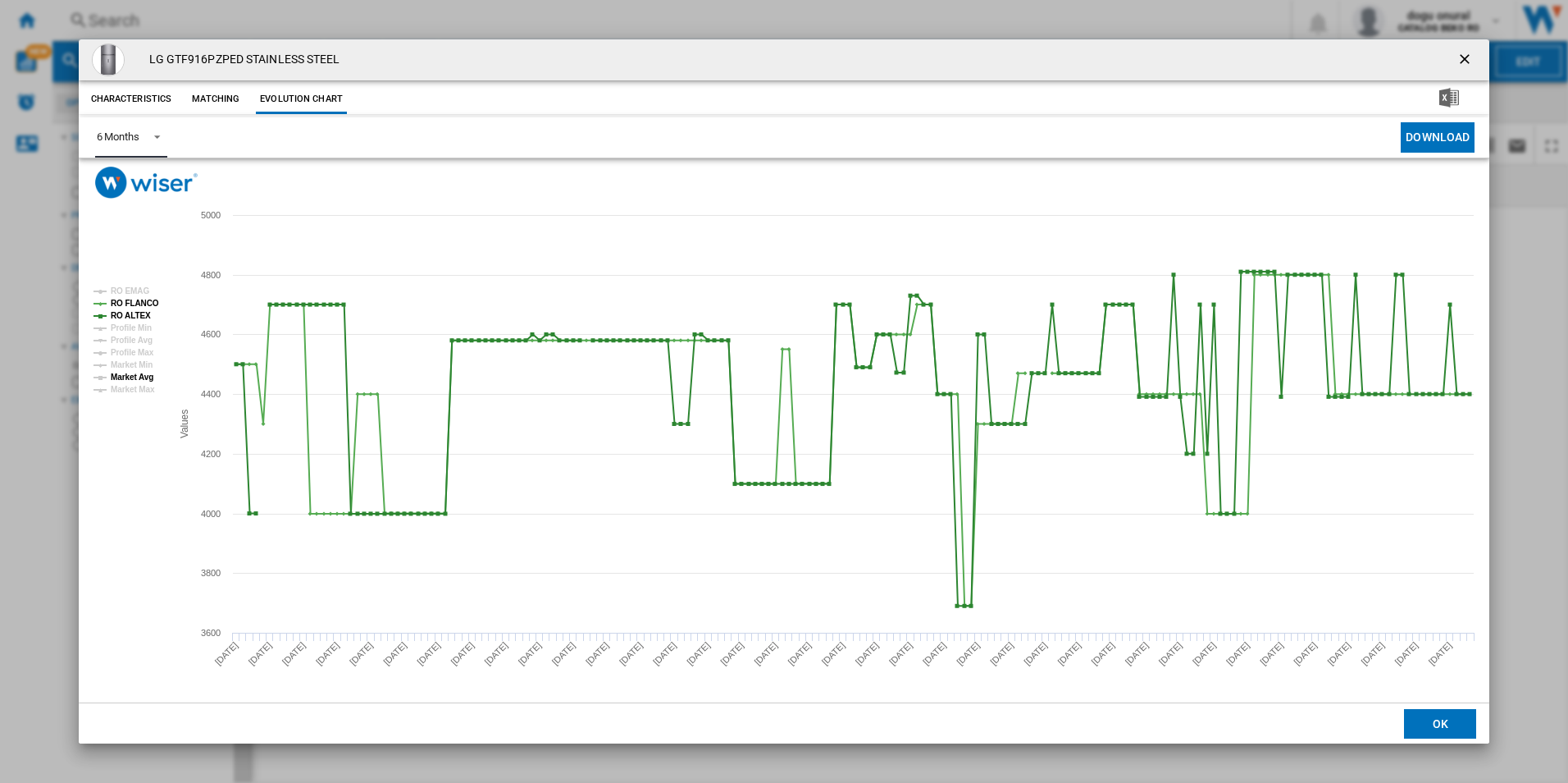
click at [129, 372] on tspan "Market Avg" at bounding box center [132, 376] width 43 height 9
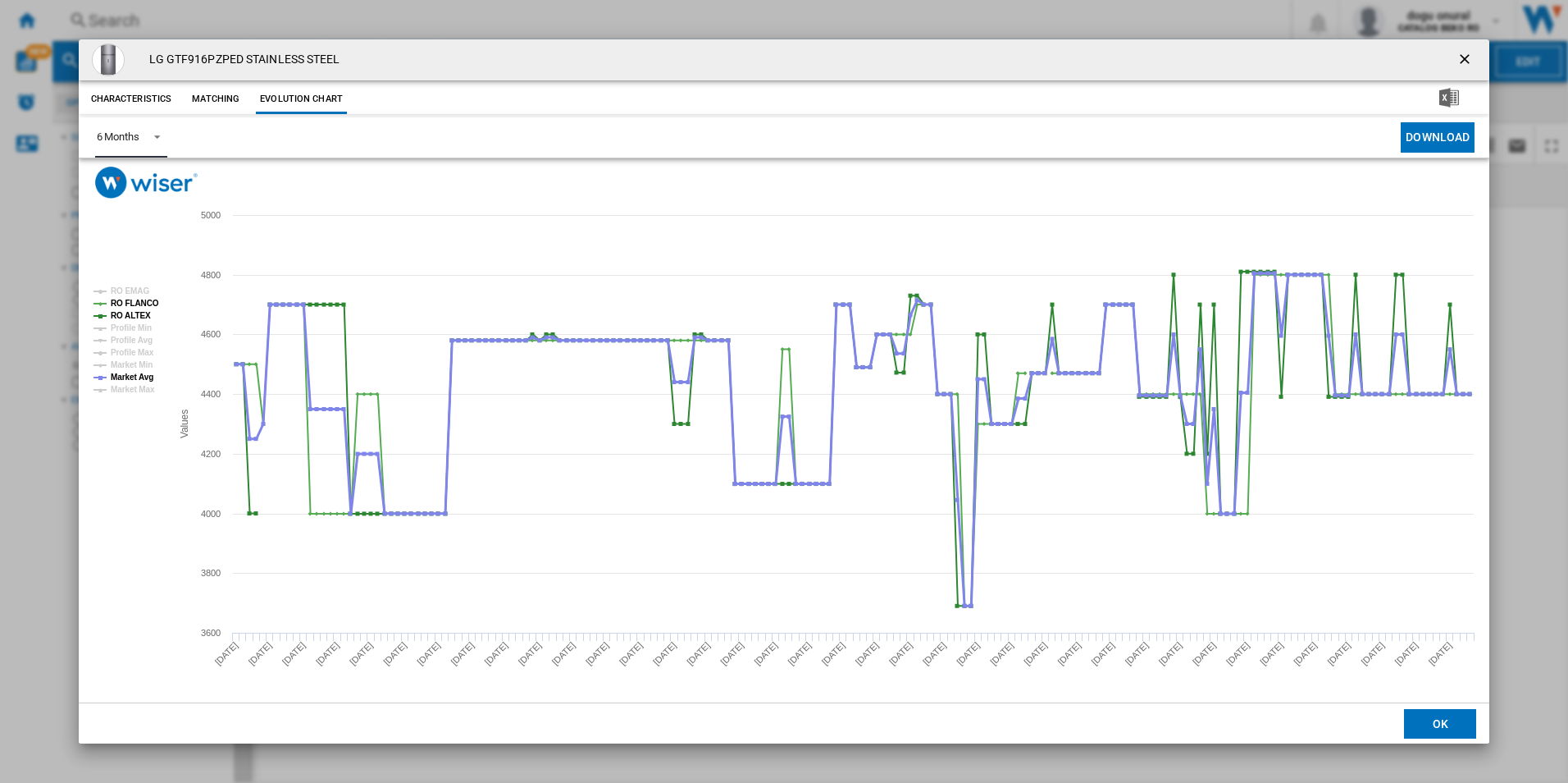
click at [129, 372] on tspan "Market Avg" at bounding box center [132, 376] width 43 height 9
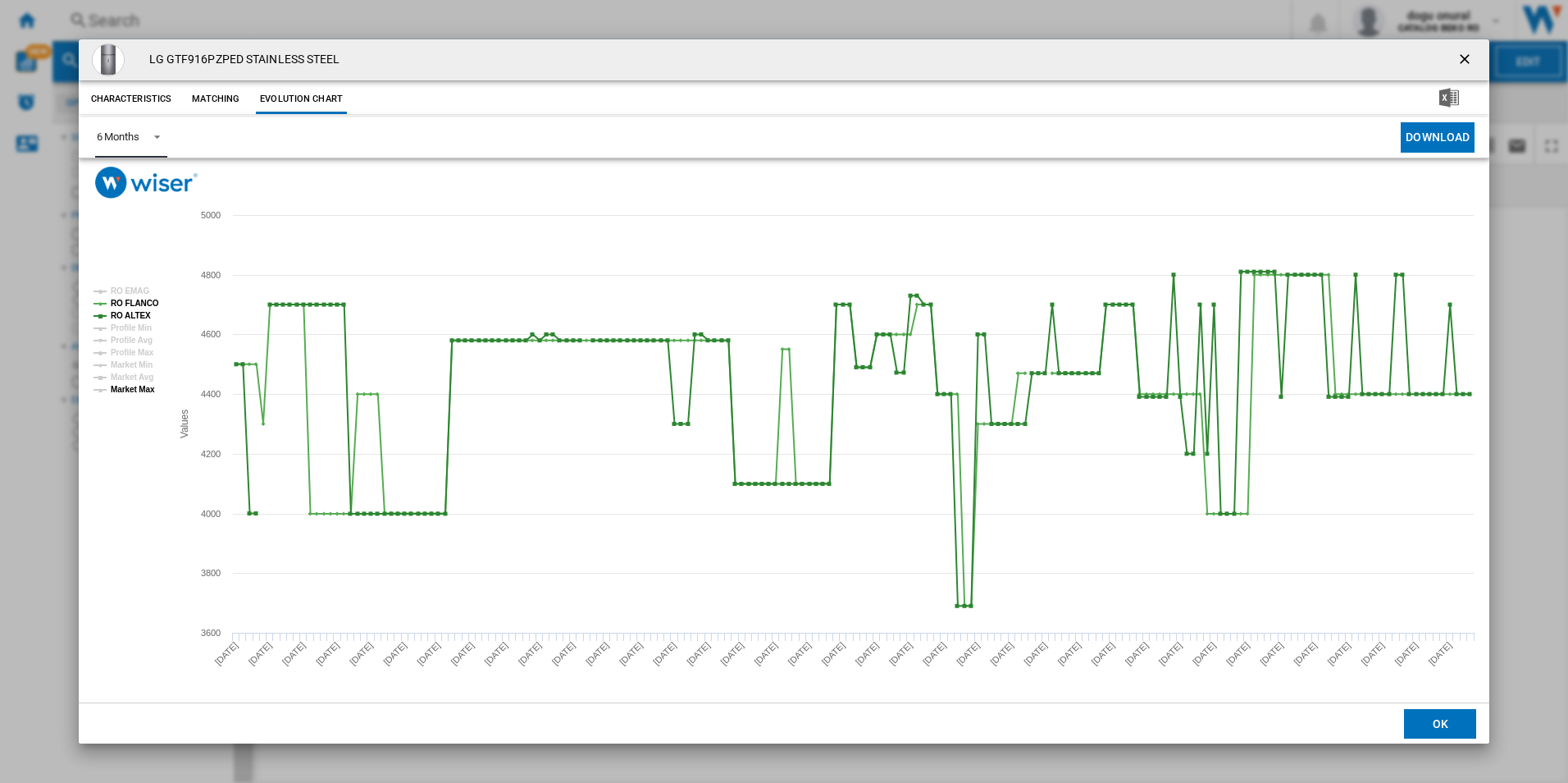
click at [129, 390] on tspan "Market Max" at bounding box center [133, 389] width 44 height 9
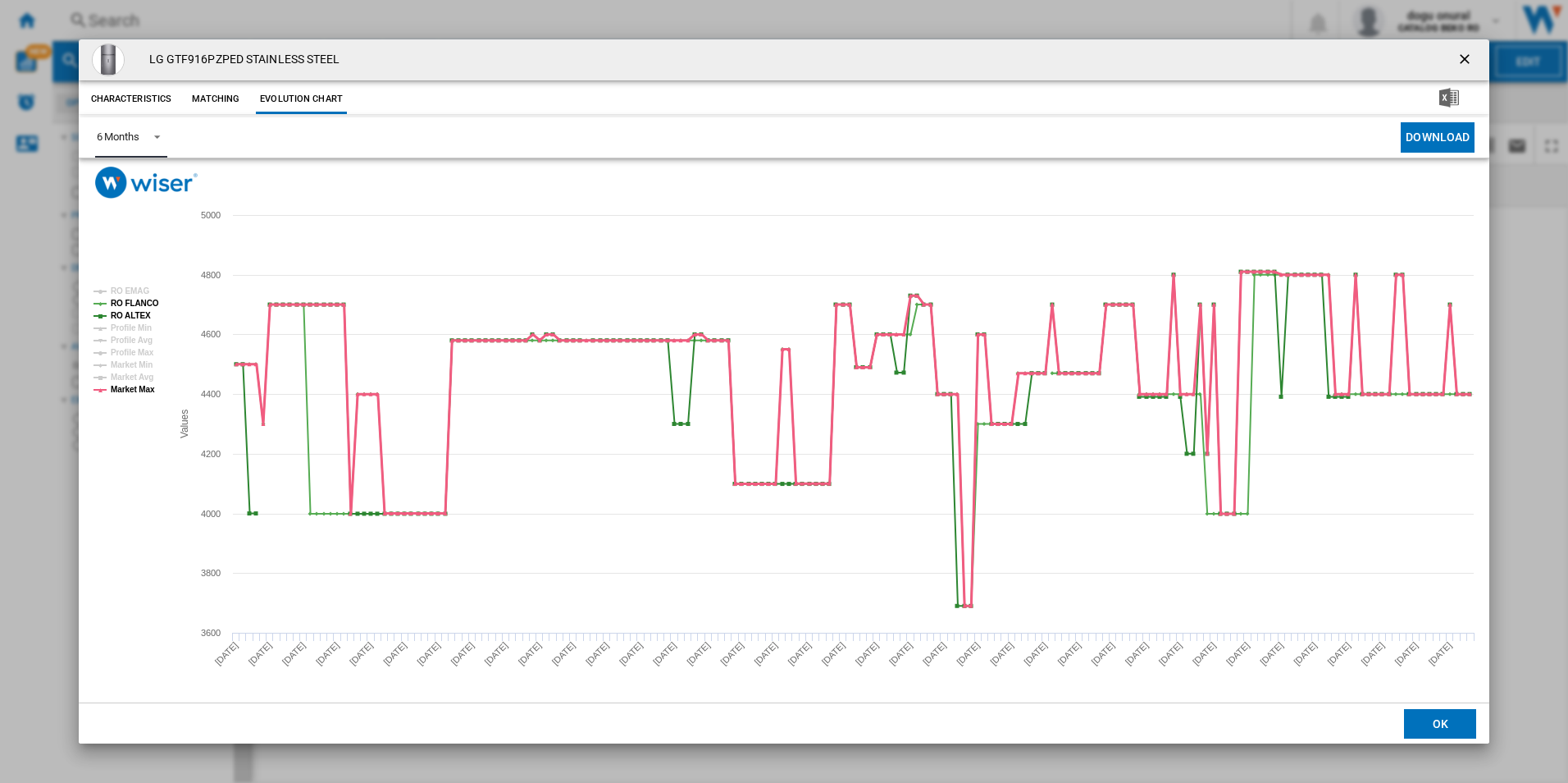
click at [129, 390] on tspan "Market Max" at bounding box center [133, 389] width 44 height 9
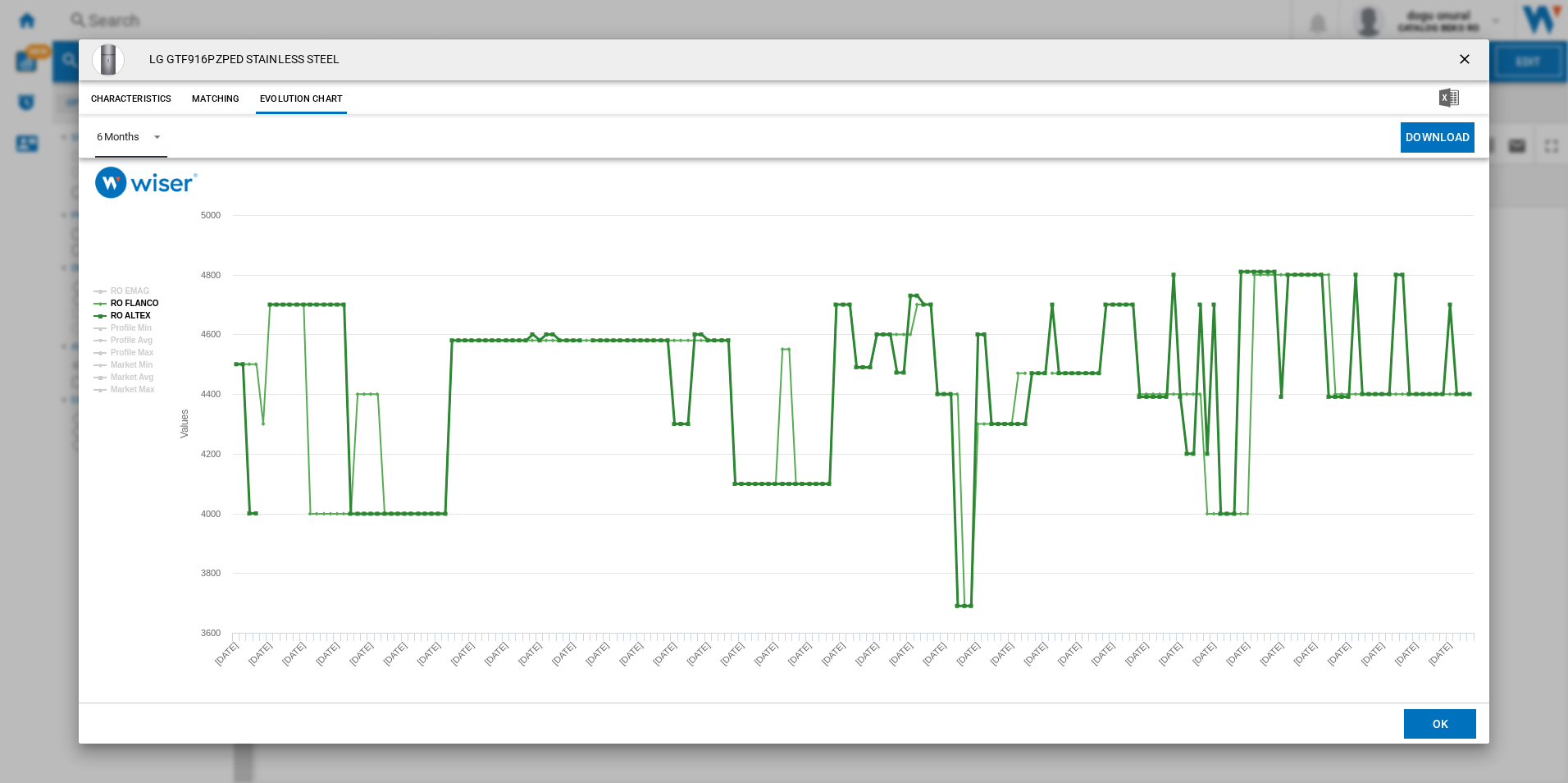
click at [139, 314] on tspan "RO ALTEX" at bounding box center [131, 315] width 41 height 9
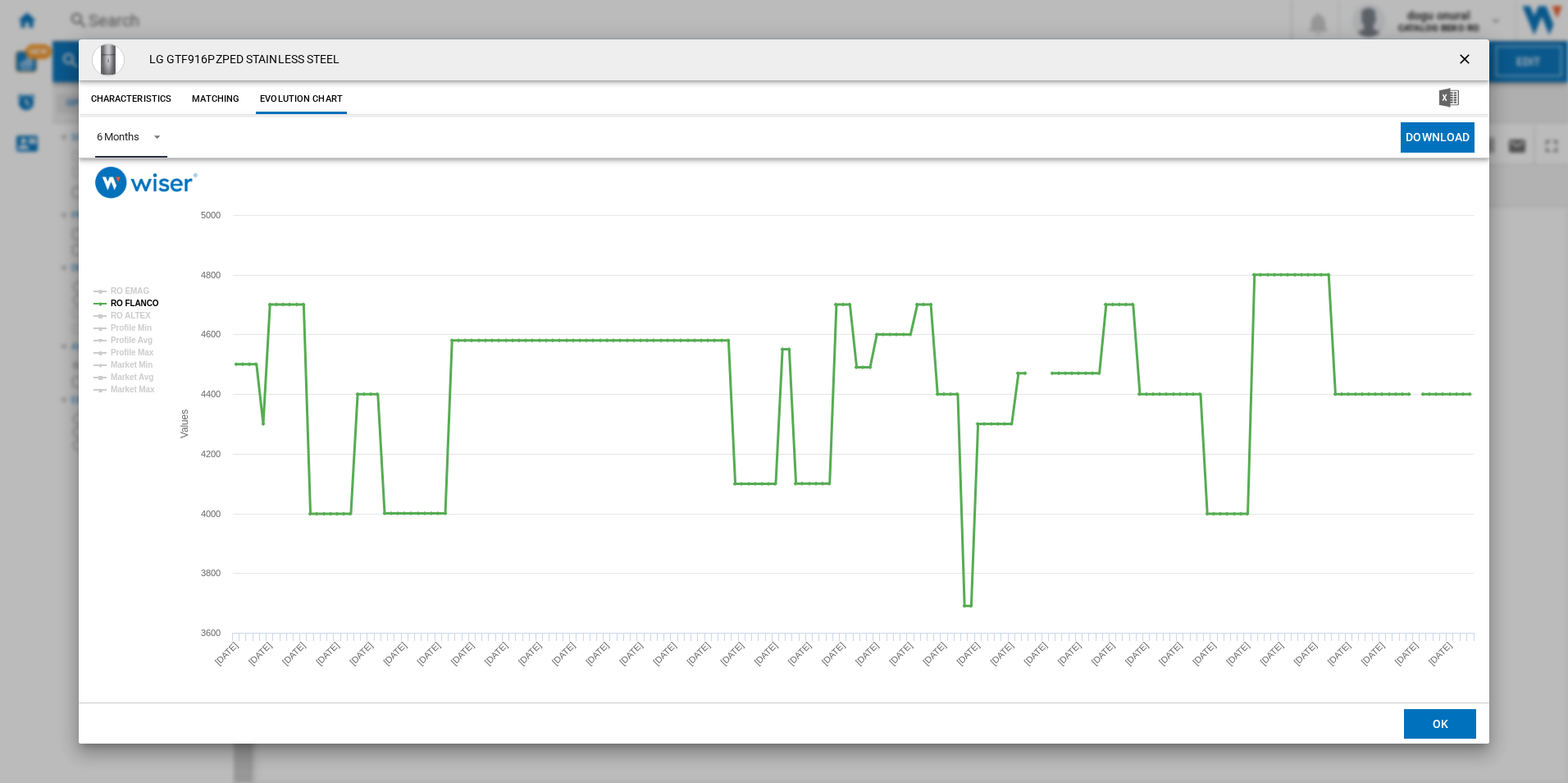
click at [140, 299] on tspan "RO FLANCO" at bounding box center [135, 303] width 48 height 9
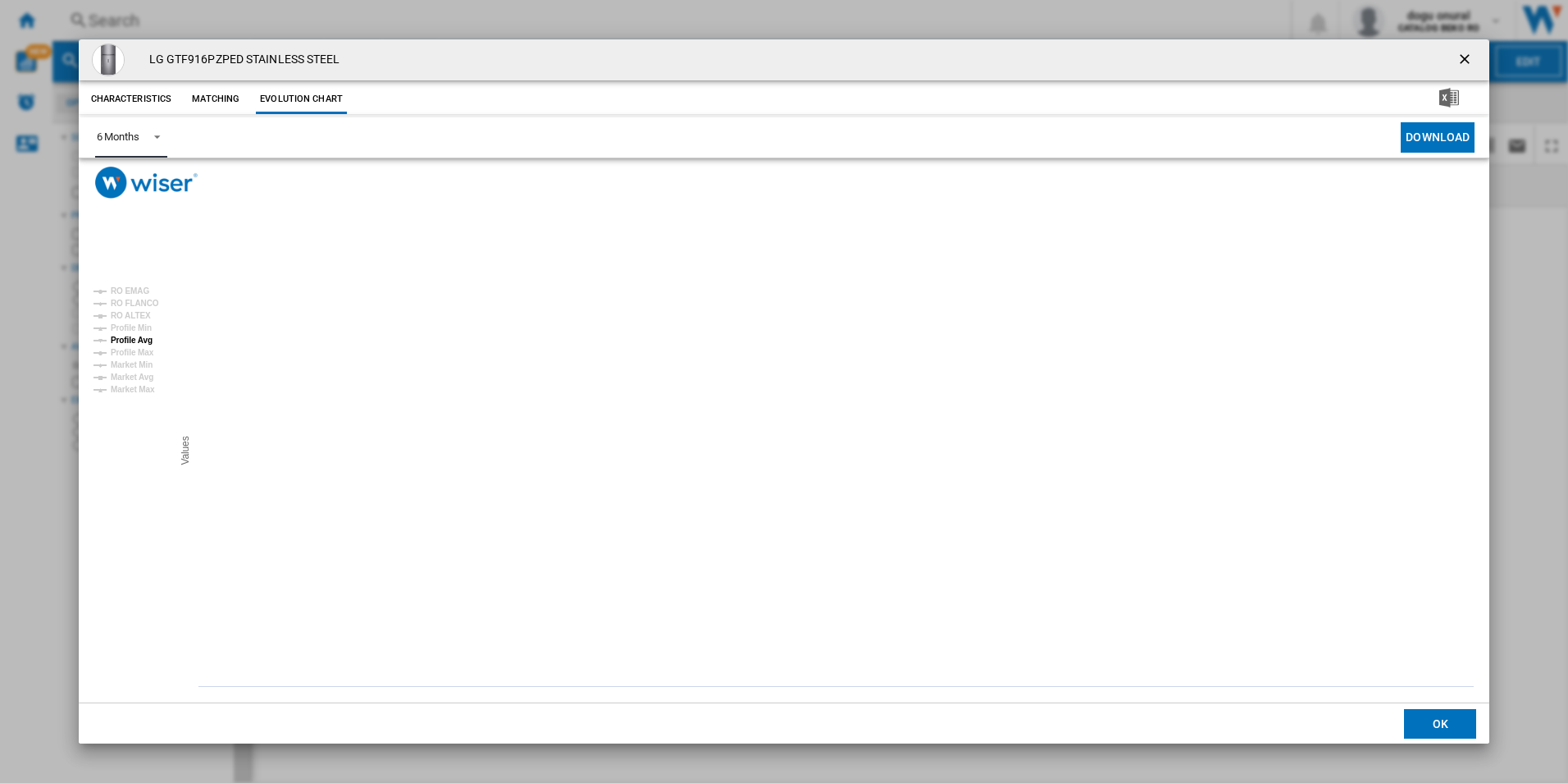
click at [138, 338] on tspan "Profile Avg" at bounding box center [131, 339] width 42 height 9
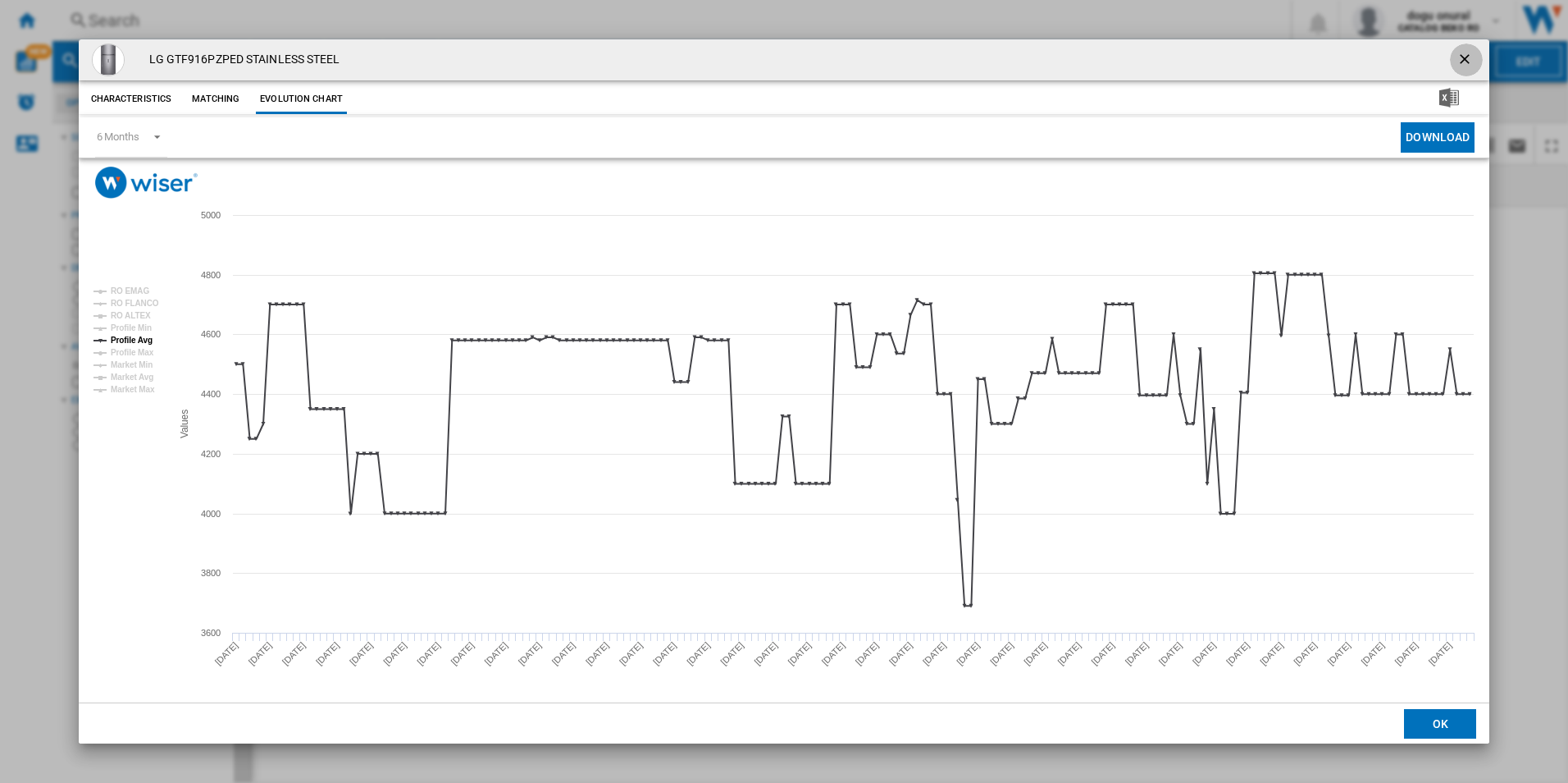
click at [1463, 57] on ng-md-icon "getI18NText('BUTTONS.CLOSE_DIALOG')" at bounding box center [1466, 61] width 19 height 19
